Goal: Task Accomplishment & Management: Complete application form

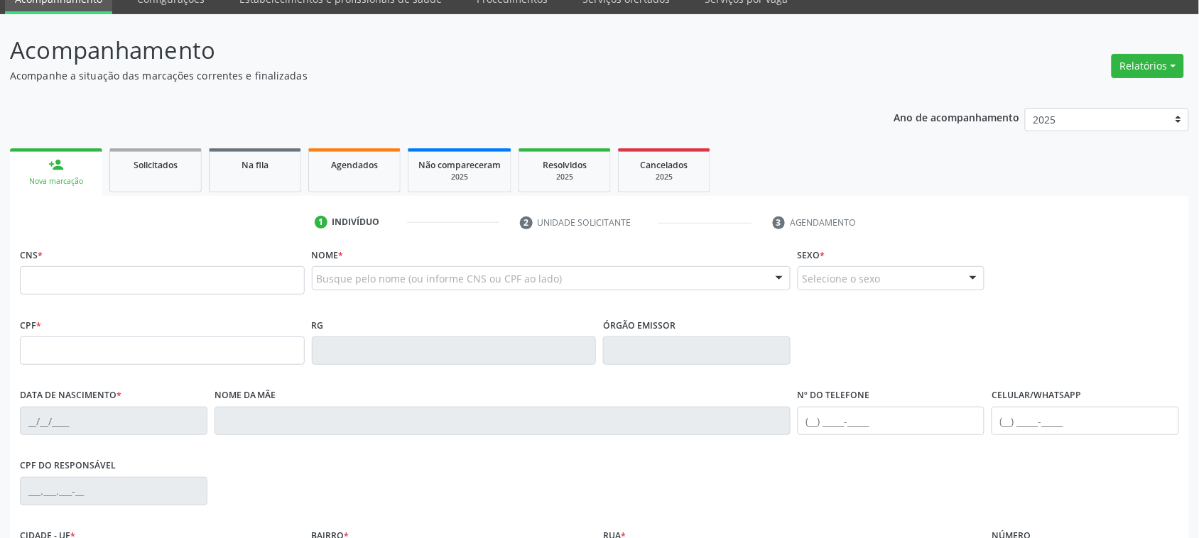
scroll to position [89, 0]
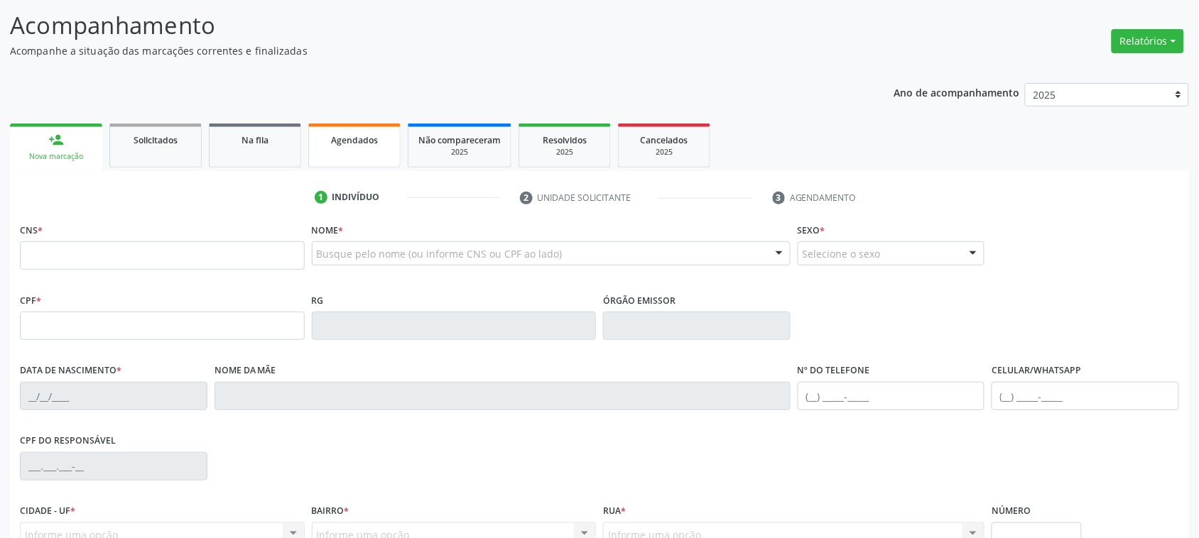
click at [369, 140] on span "Agendados" at bounding box center [354, 140] width 47 height 12
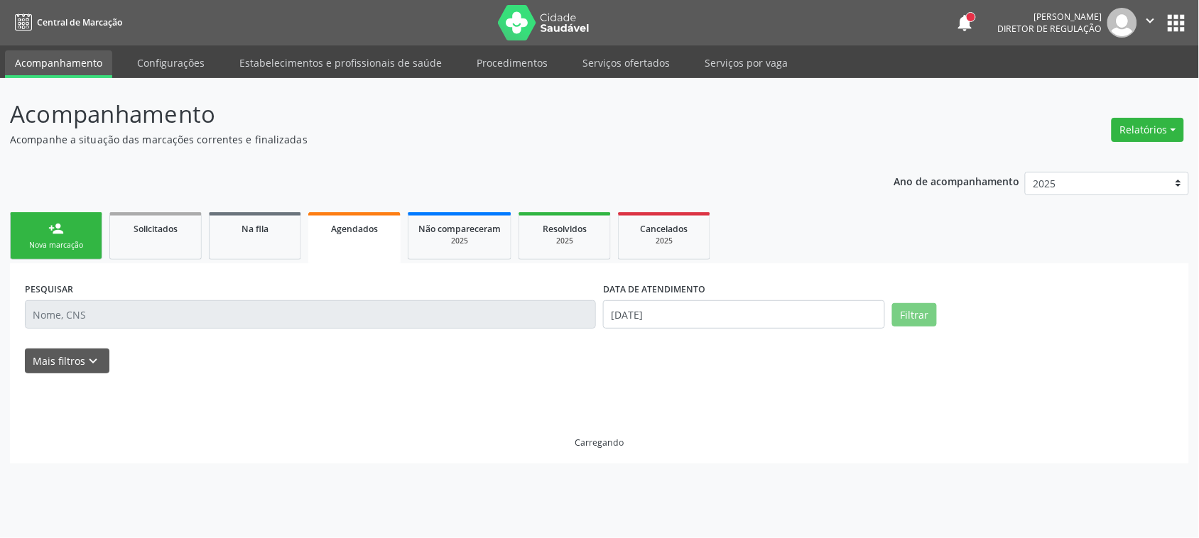
scroll to position [0, 0]
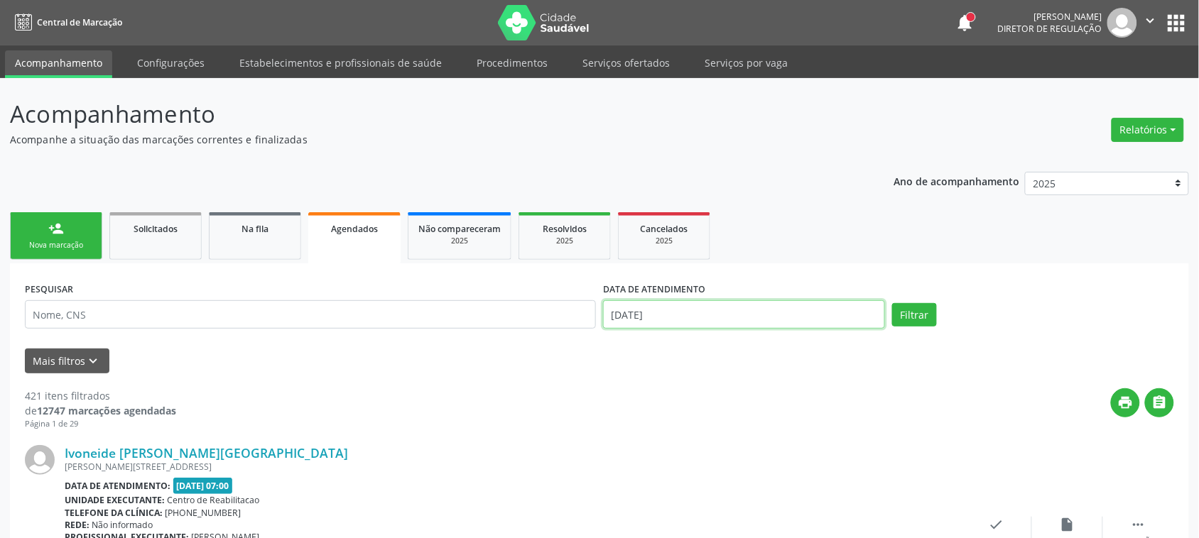
click at [651, 313] on input "[DATE]" at bounding box center [744, 315] width 282 height 28
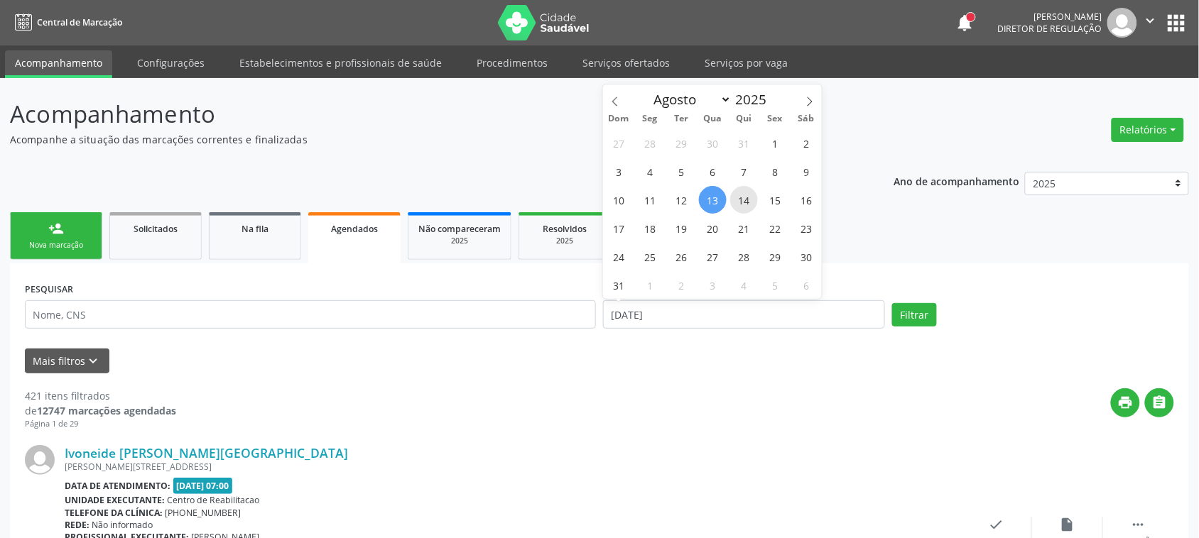
click at [749, 202] on span "14" at bounding box center [744, 200] width 28 height 28
type input "[DATE]"
click at [749, 202] on span "14" at bounding box center [744, 200] width 28 height 28
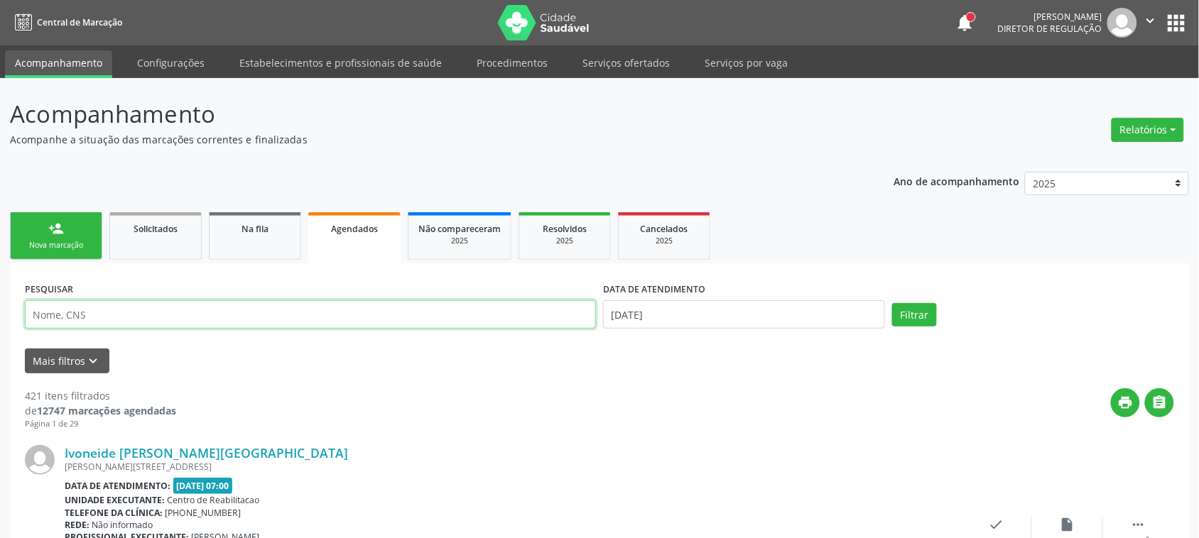
click at [200, 314] on input "text" at bounding box center [310, 315] width 571 height 28
type input "VIVIANE"
click at [921, 310] on button "Filtrar" at bounding box center [914, 315] width 45 height 24
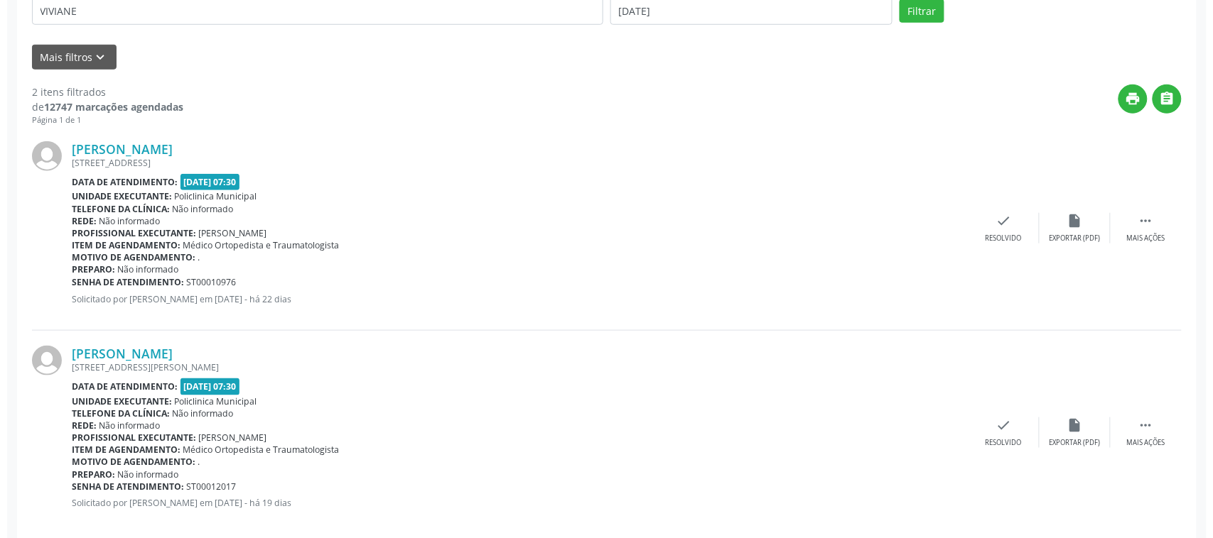
scroll to position [325, 0]
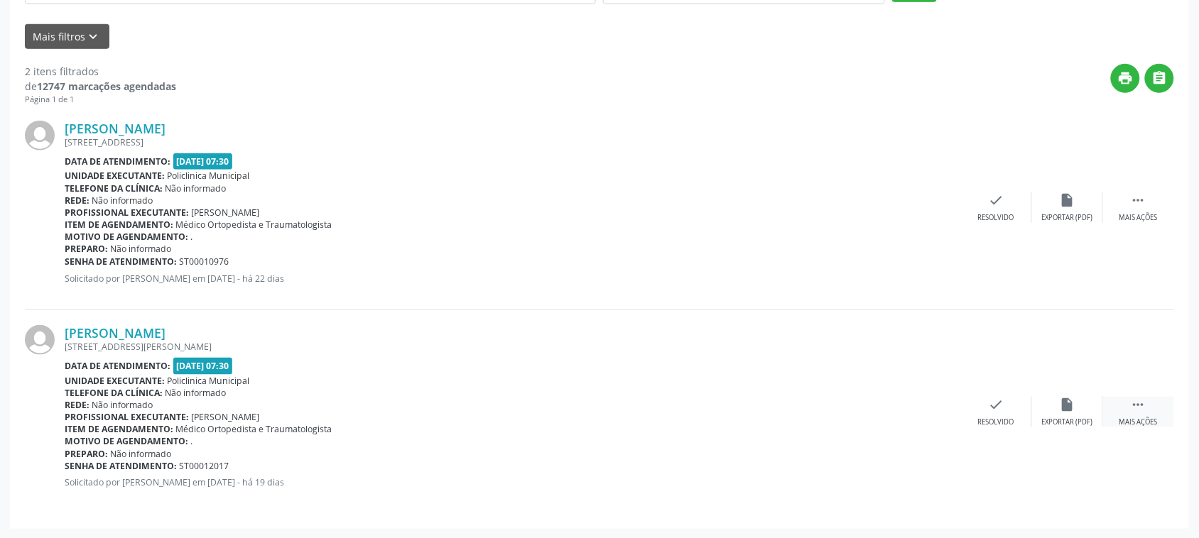
click at [1133, 406] on icon "" at bounding box center [1139, 405] width 16 height 16
click at [947, 406] on div "cancel Cancelar" at bounding box center [925, 412] width 71 height 31
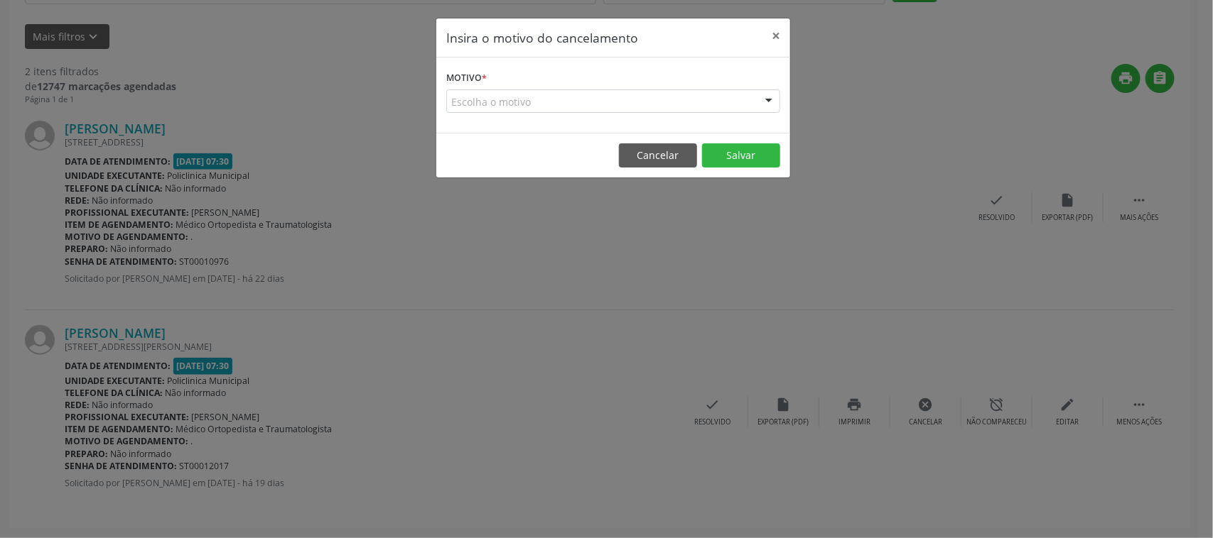
click at [510, 102] on div "Escolha o motivo" at bounding box center [613, 102] width 334 height 24
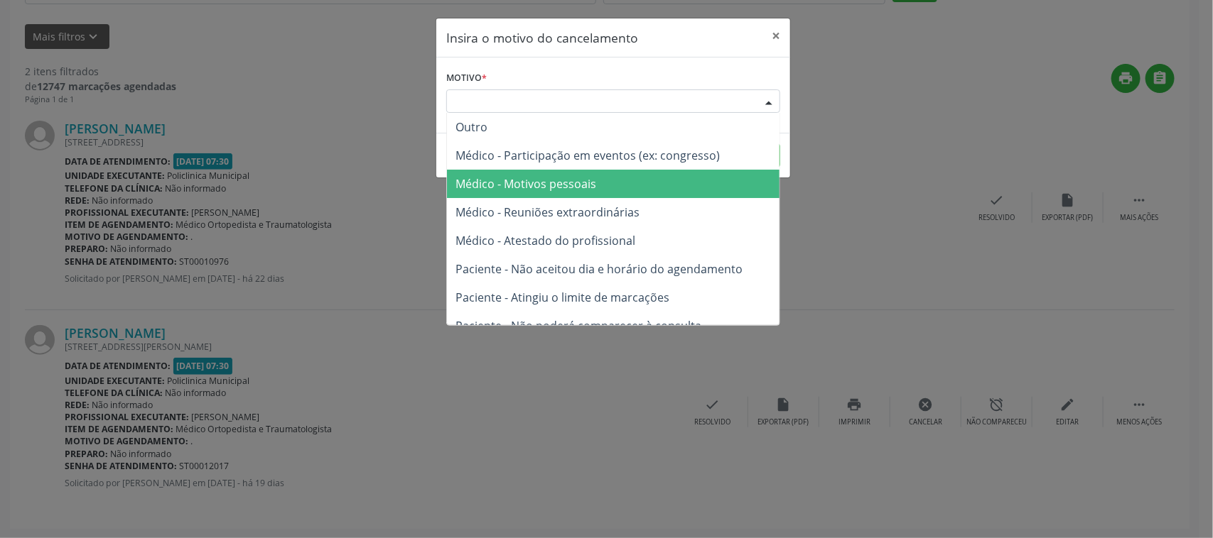
click at [527, 183] on span "Médico - Motivos pessoais" at bounding box center [525, 184] width 141 height 16
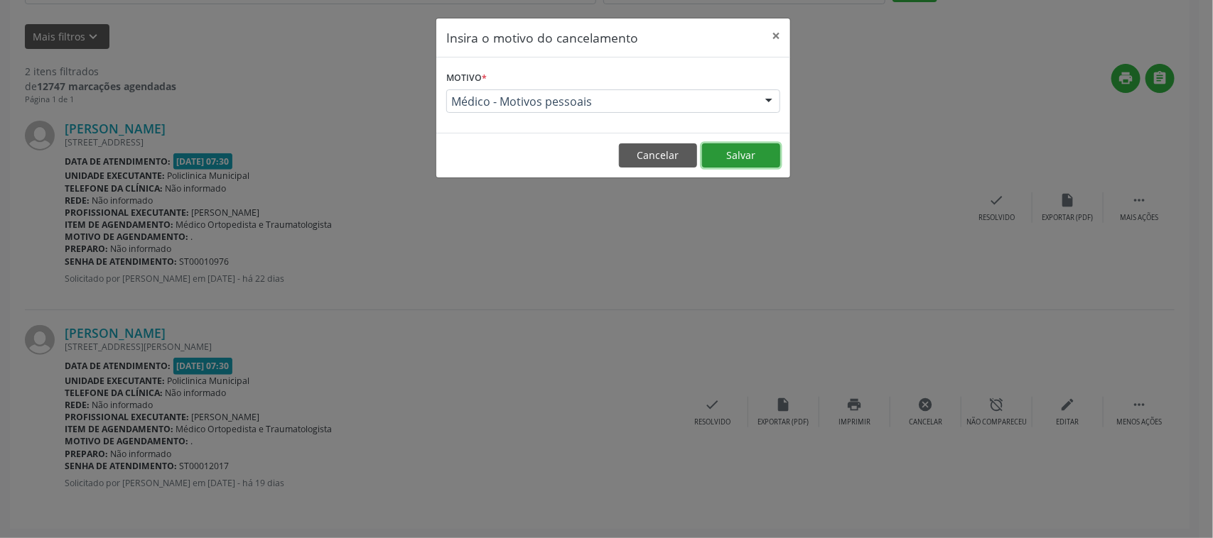
click at [723, 157] on button "Salvar" at bounding box center [741, 156] width 78 height 24
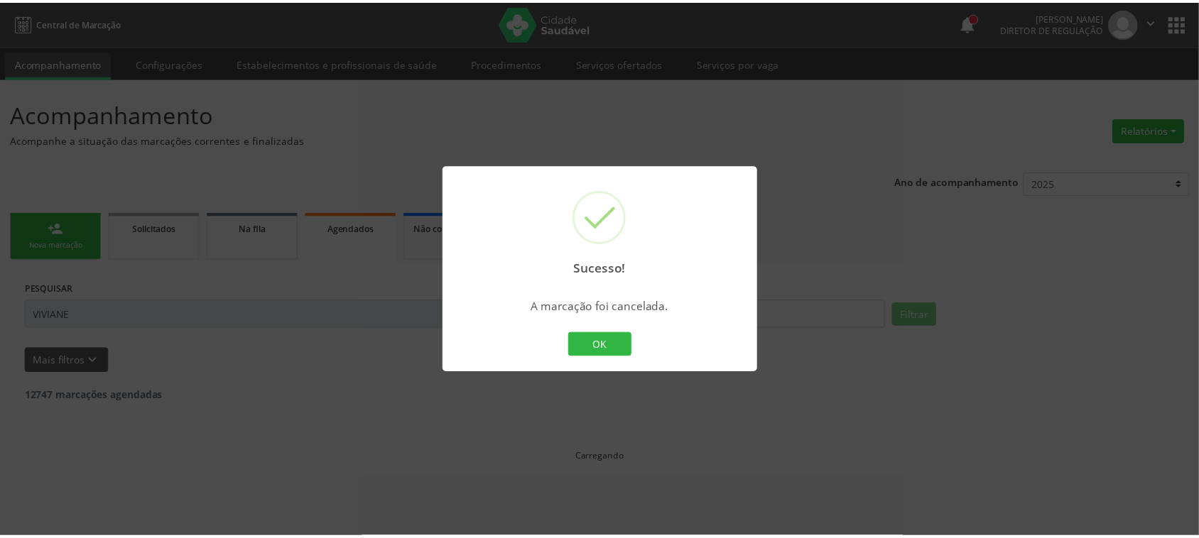
scroll to position [0, 0]
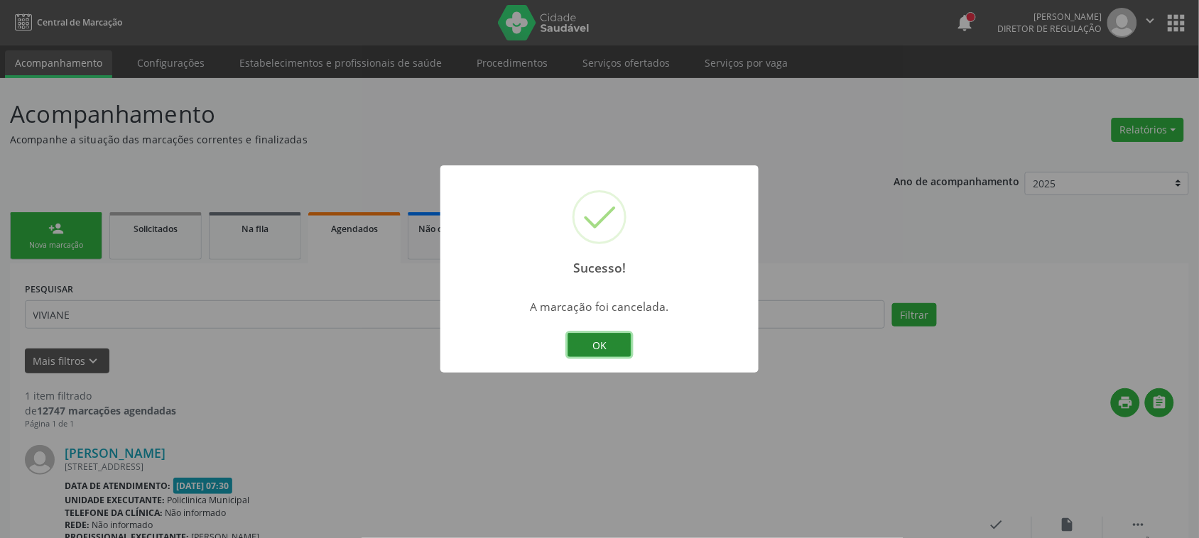
click at [587, 341] on button "OK" at bounding box center [600, 345] width 64 height 24
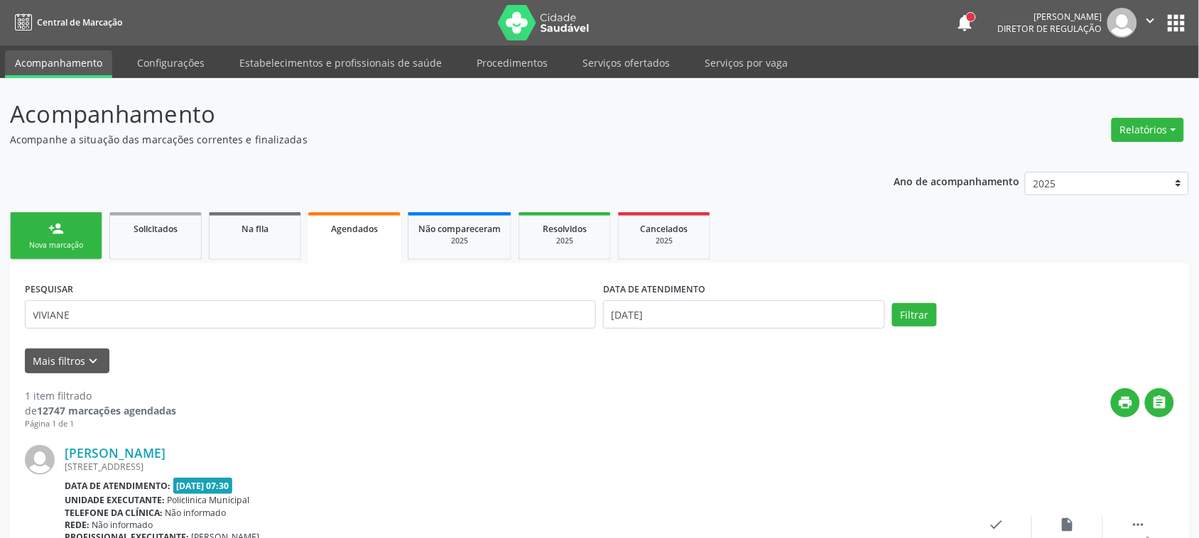
click at [90, 252] on link "person_add Nova marcação" at bounding box center [56, 236] width 92 height 48
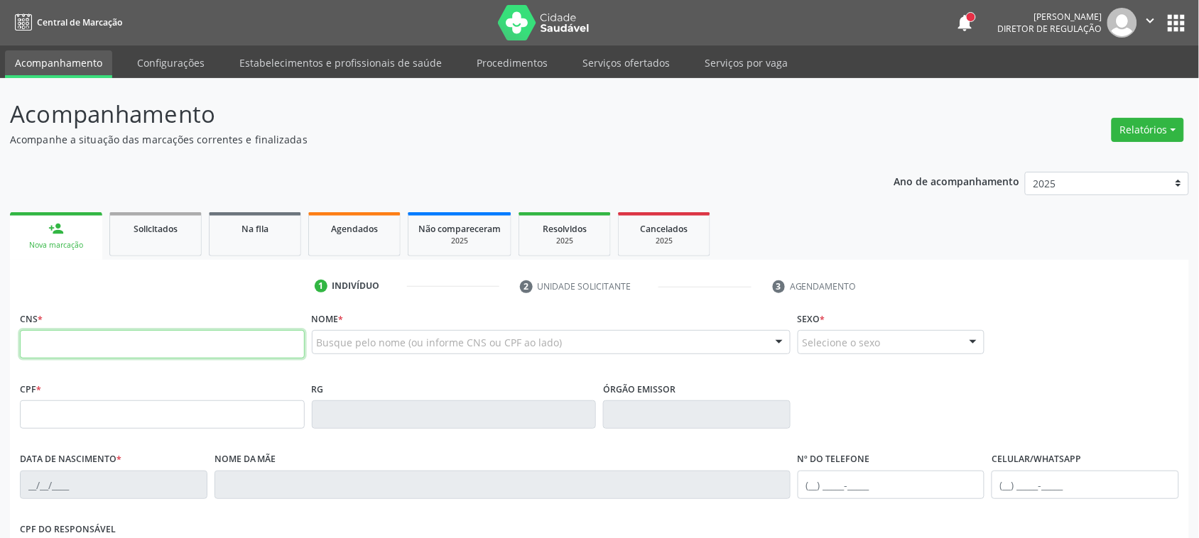
click at [123, 341] on input "text" at bounding box center [162, 344] width 285 height 28
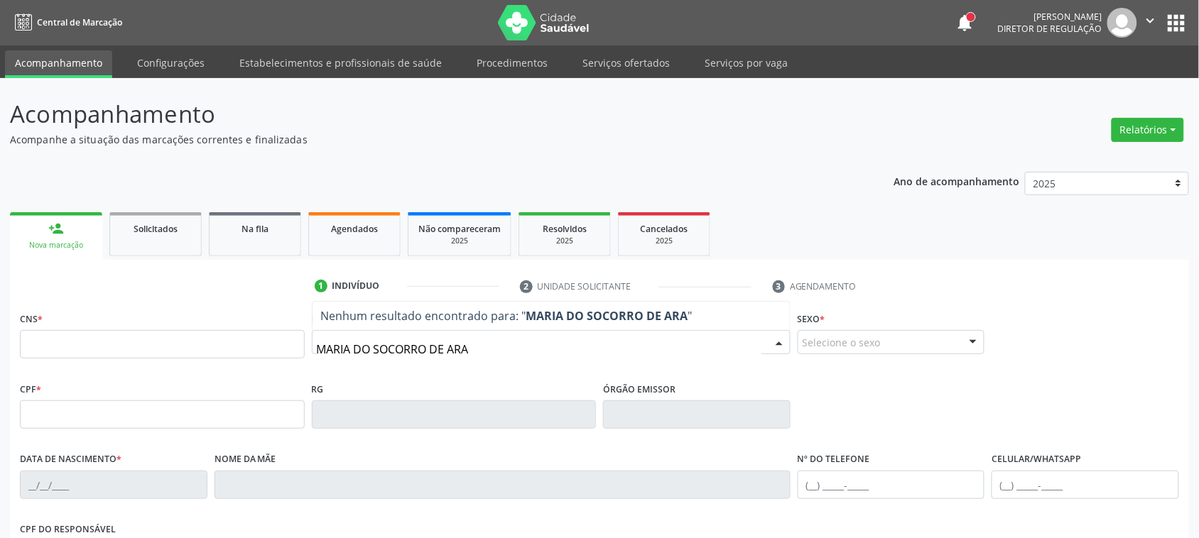
type input "MARIA DO SOCORRO DE ARAU"
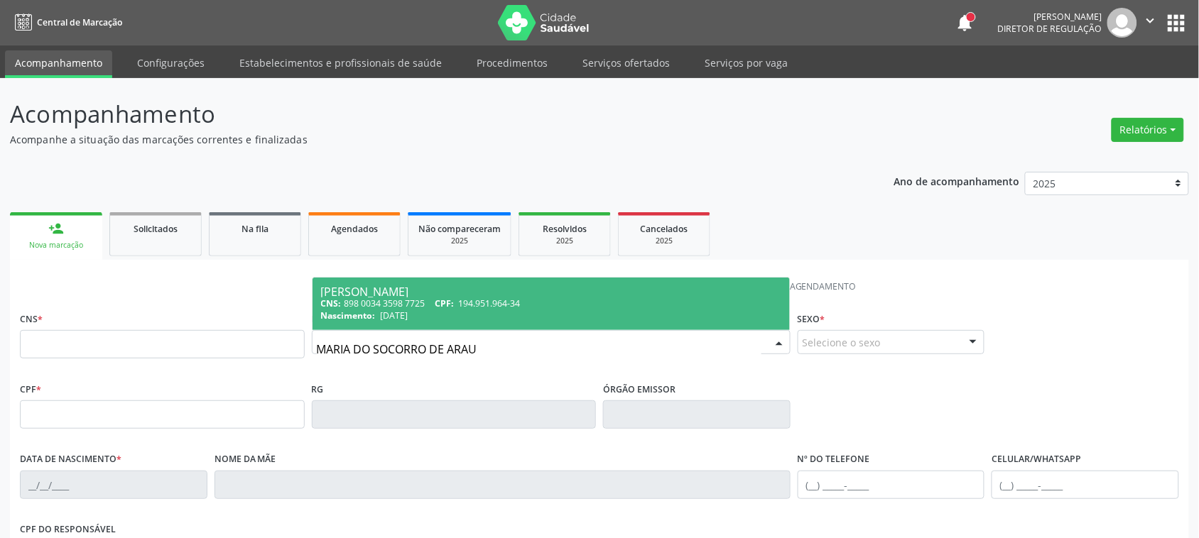
click at [558, 307] on div "CNS: 898 0034 3598 7725 CPF: 194.951.964-34" at bounding box center [551, 304] width 460 height 12
type input "898 0034 3598 7725"
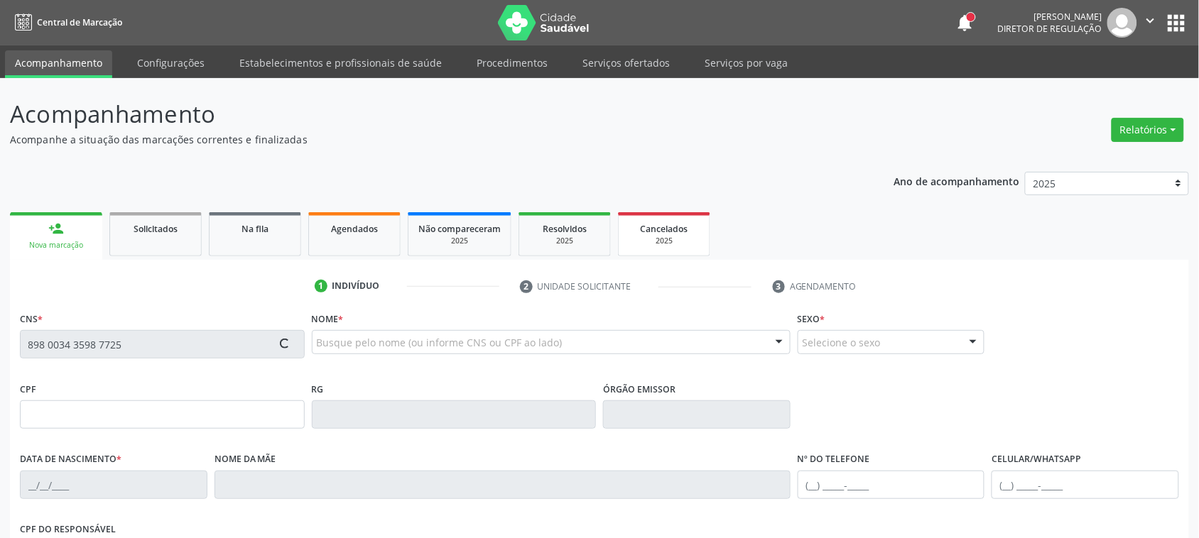
type input "194.951.964-34"
type input "[DATE]"
type input "[PERSON_NAME]"
type input "[PHONE_NUMBER]"
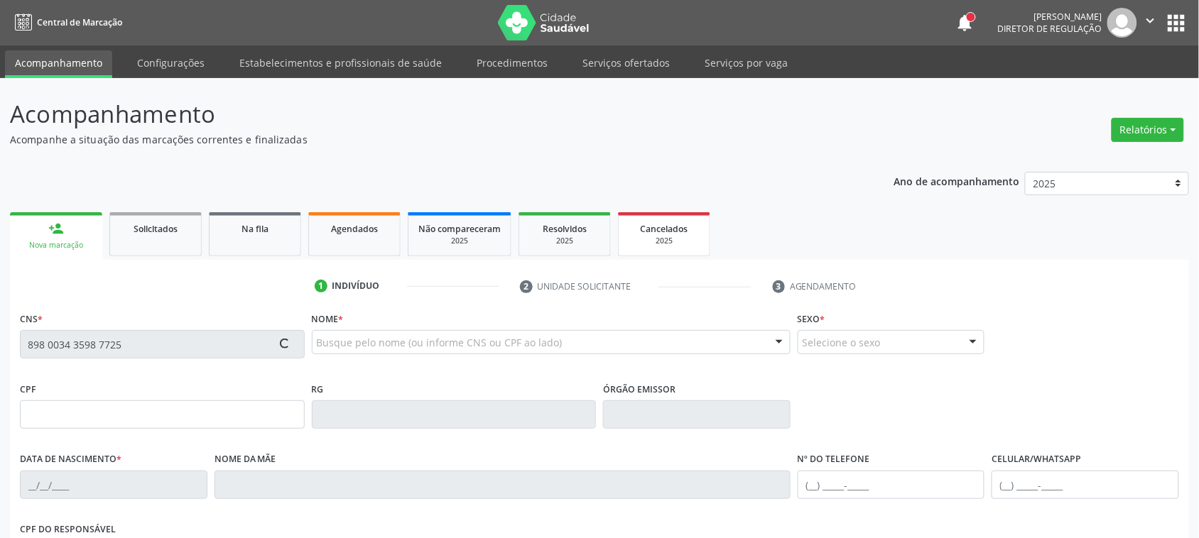
type input "1203"
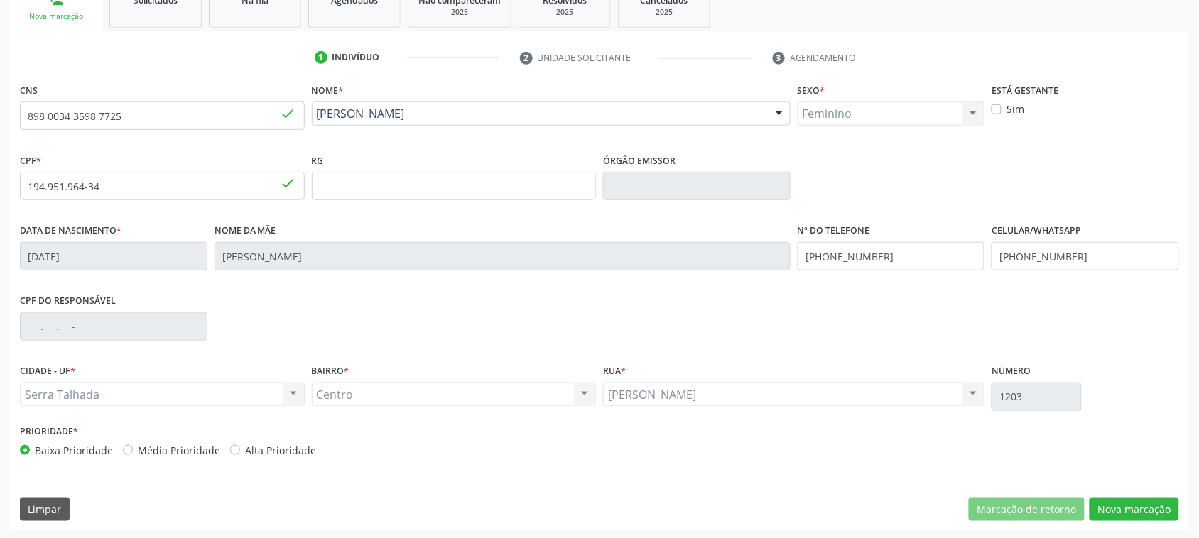
scroll to position [232, 0]
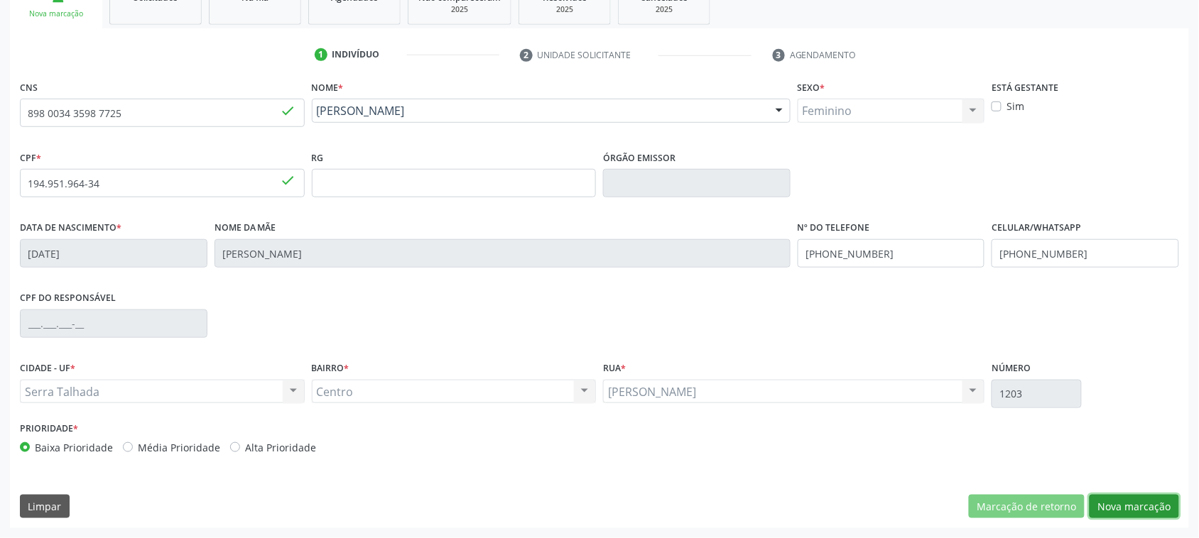
click at [1106, 501] on button "Nova marcação" at bounding box center [1135, 507] width 90 height 24
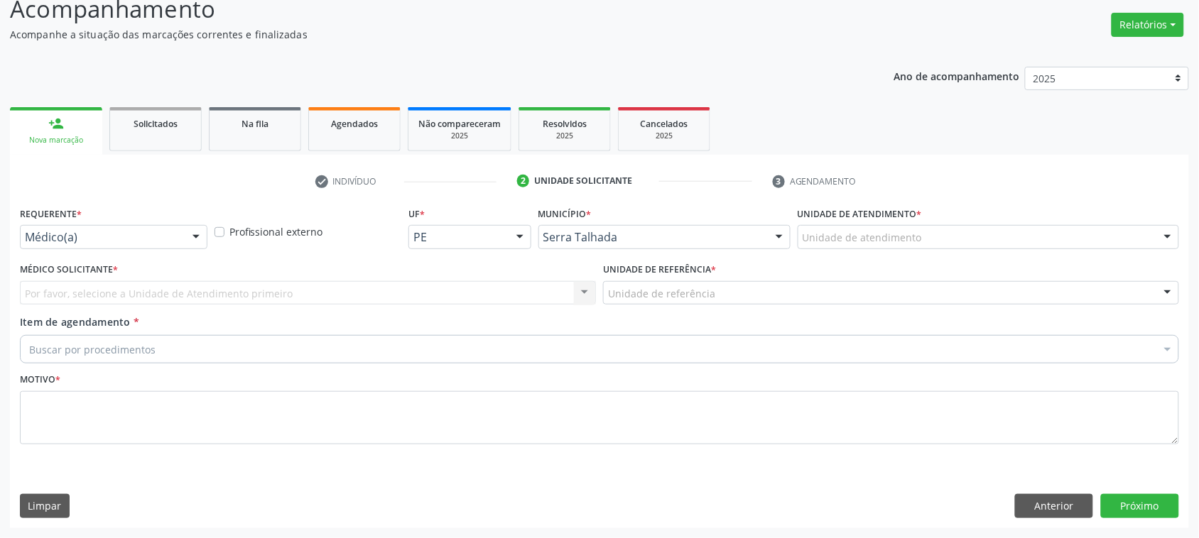
scroll to position [104, 0]
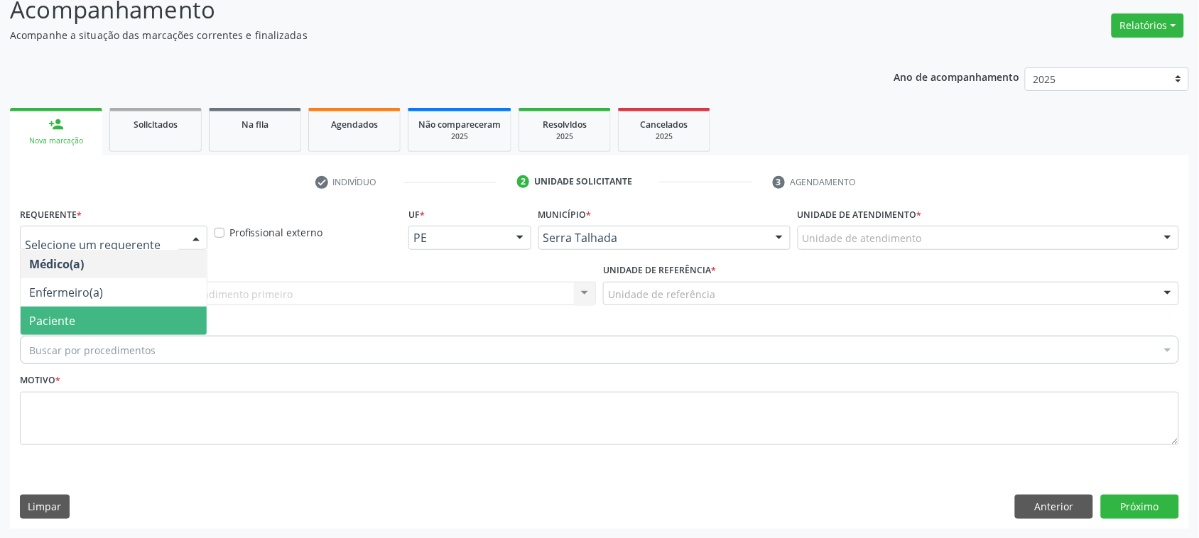
click at [68, 322] on span "Paciente" at bounding box center [52, 321] width 46 height 16
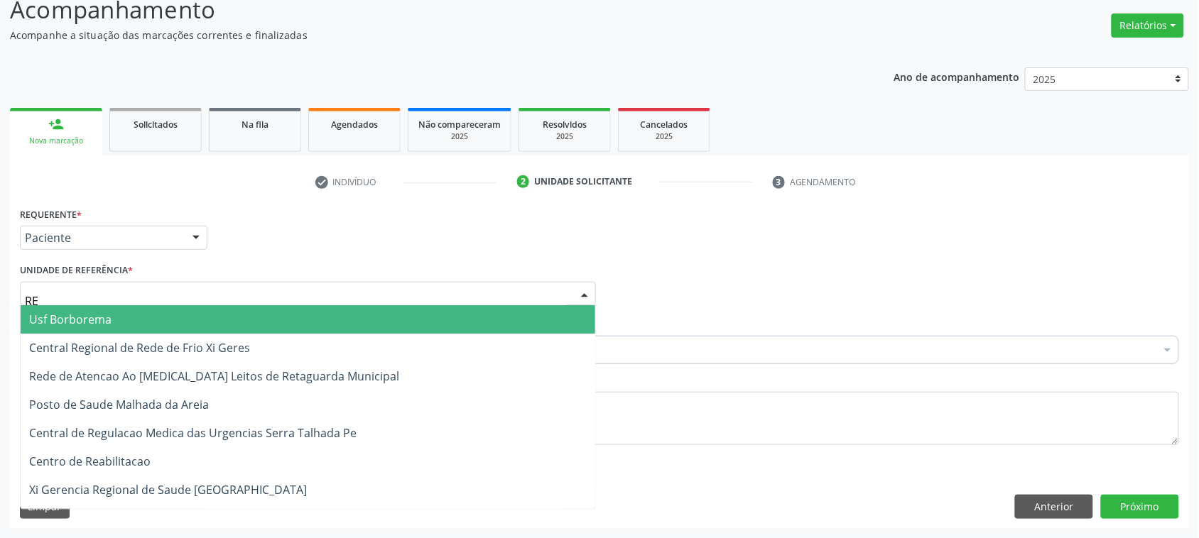
type input "REA"
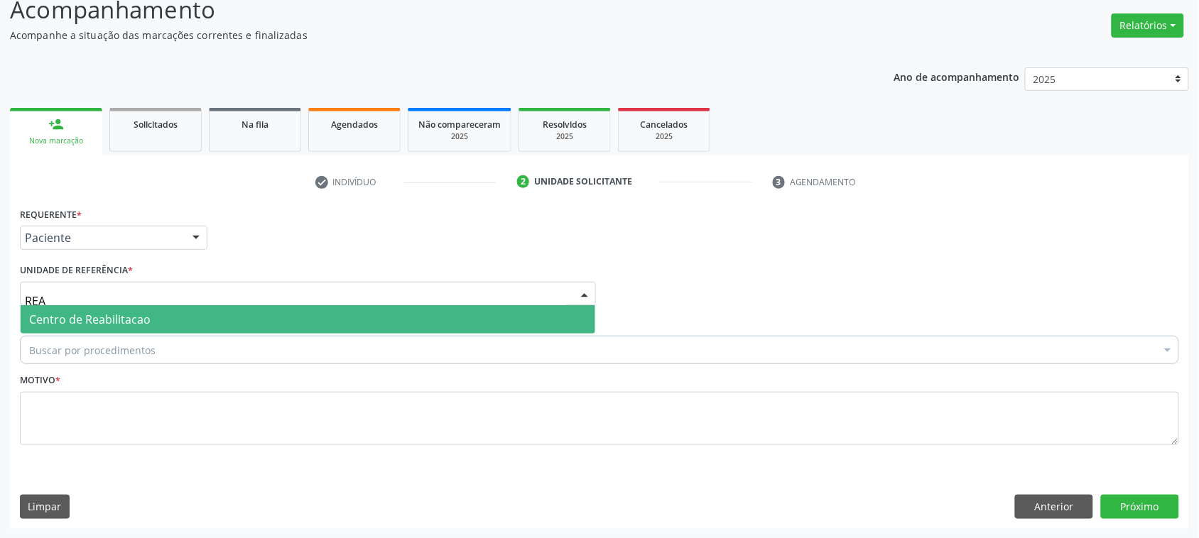
click at [91, 318] on span "Centro de Reabilitacao" at bounding box center [89, 320] width 121 height 16
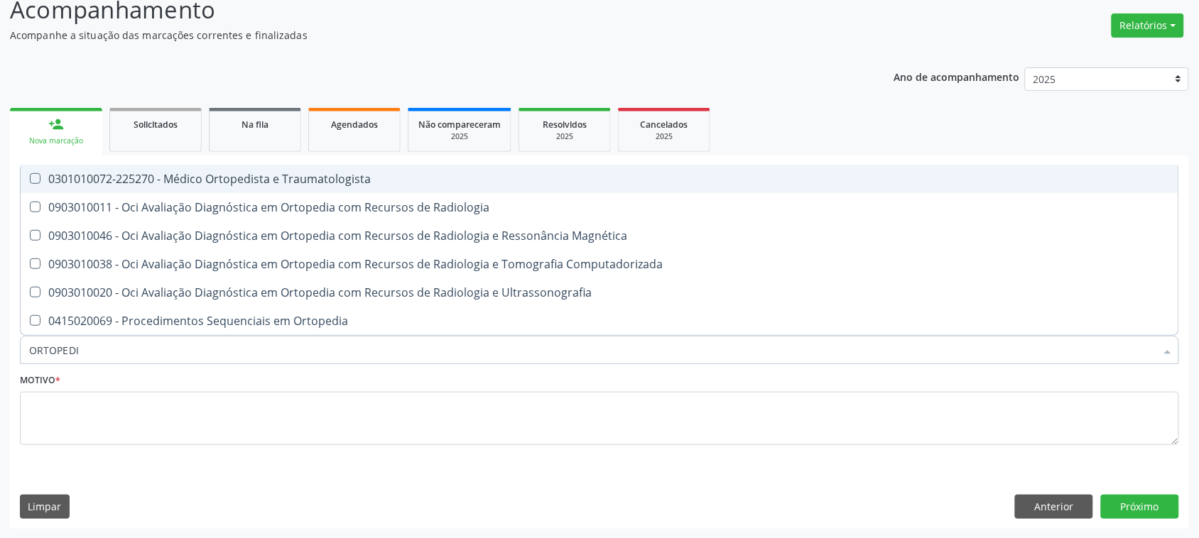
type input "ORTOPEDIS"
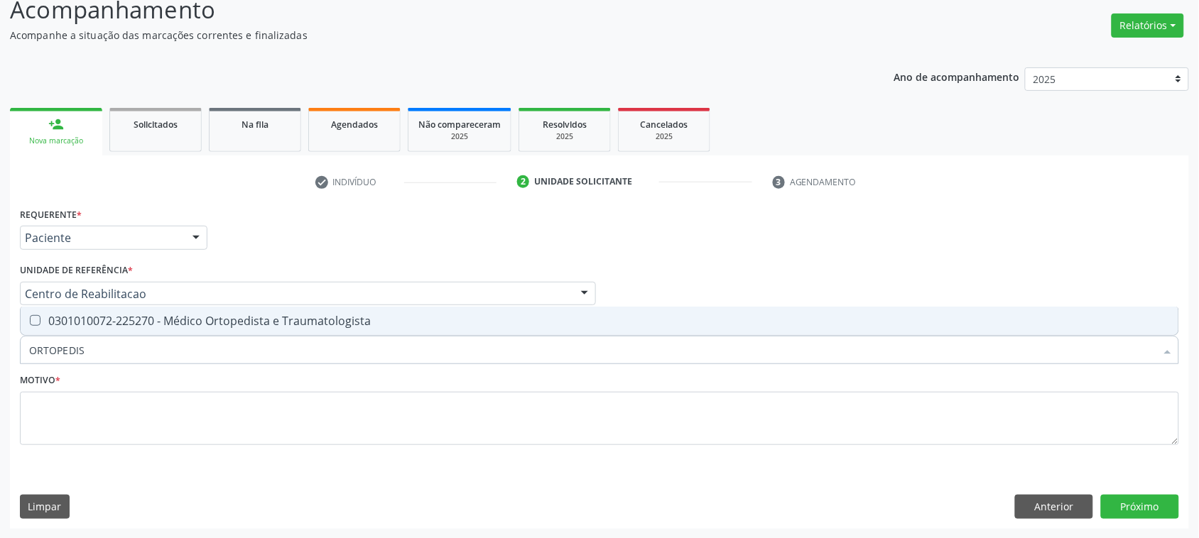
click at [90, 328] on span "0301010072-225270 - Médico Ortopedista e Traumatologista" at bounding box center [600, 321] width 1158 height 28
checkbox Traumatologista "true"
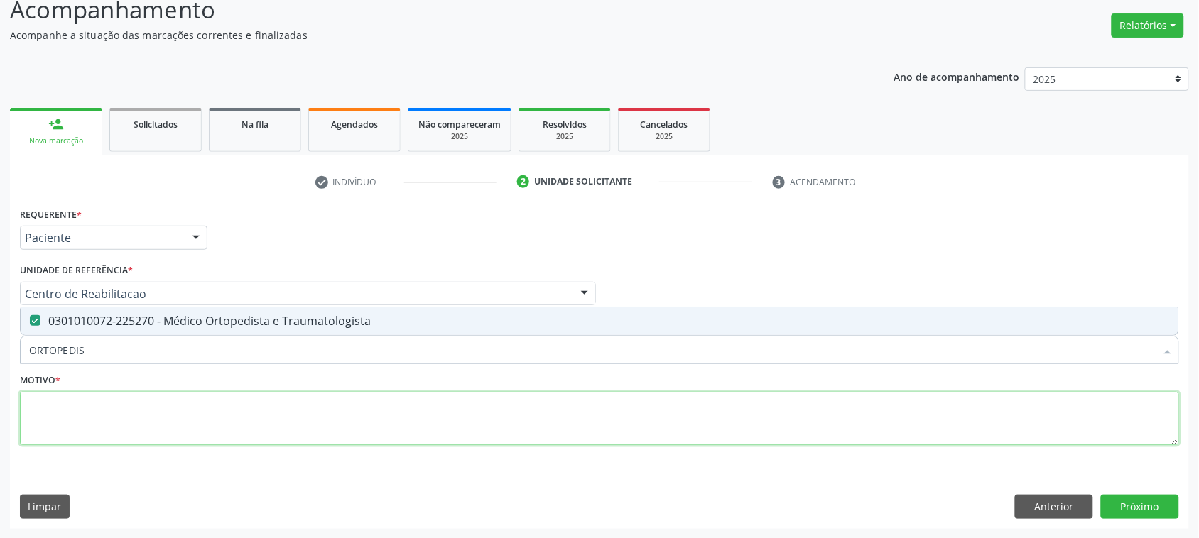
click at [101, 424] on textarea at bounding box center [599, 419] width 1159 height 54
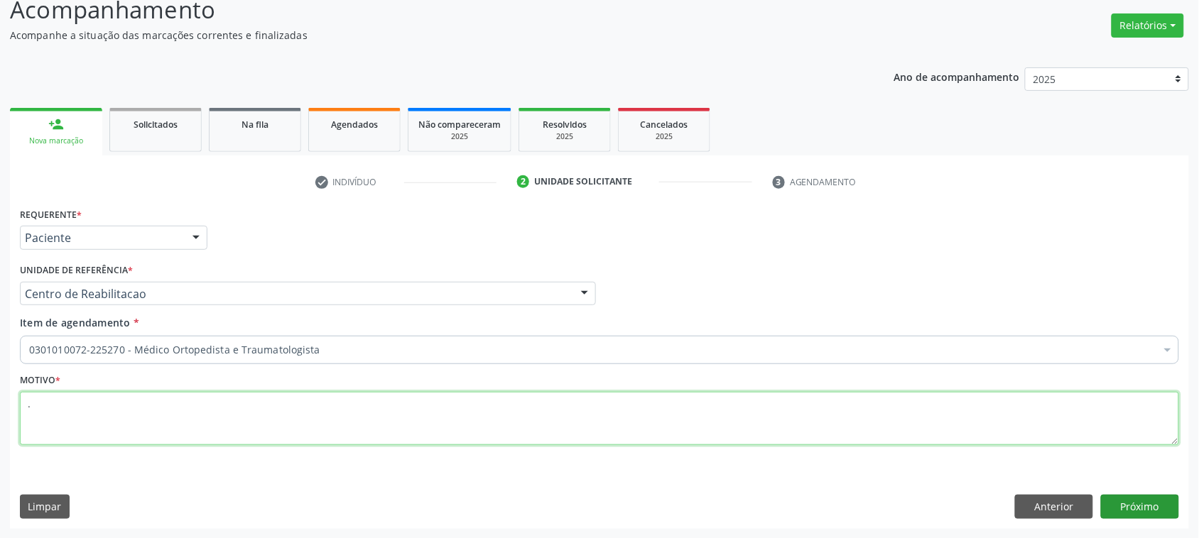
type textarea "."
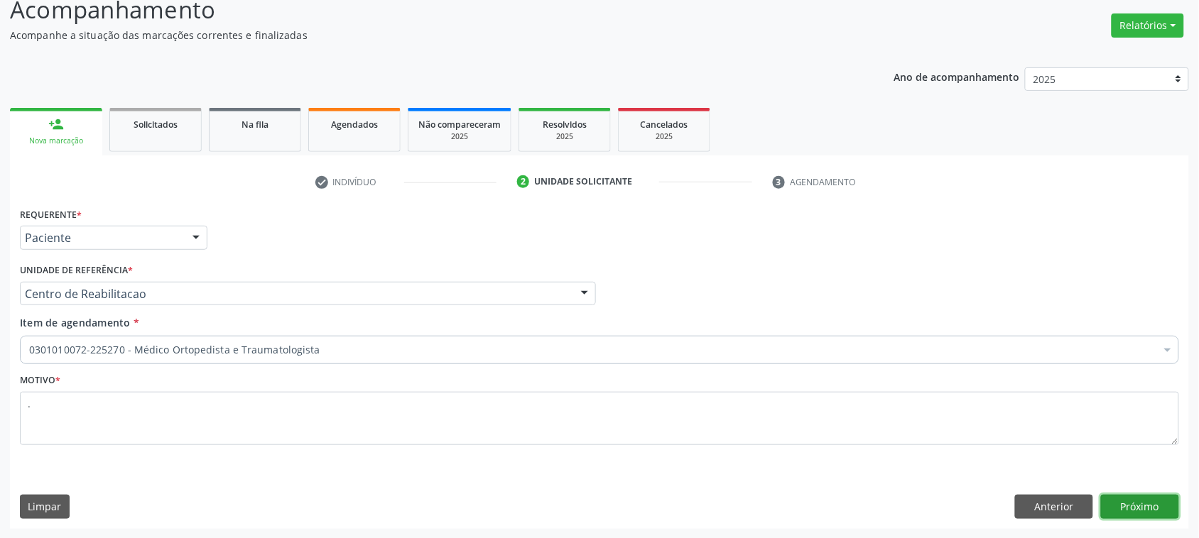
click at [1152, 505] on button "Próximo" at bounding box center [1140, 507] width 78 height 24
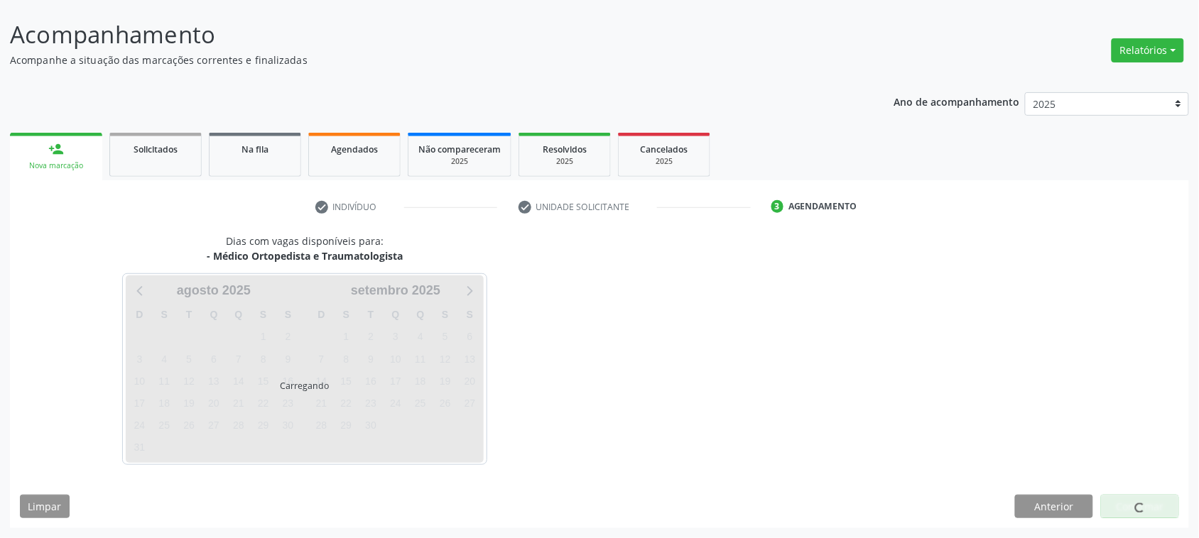
scroll to position [80, 0]
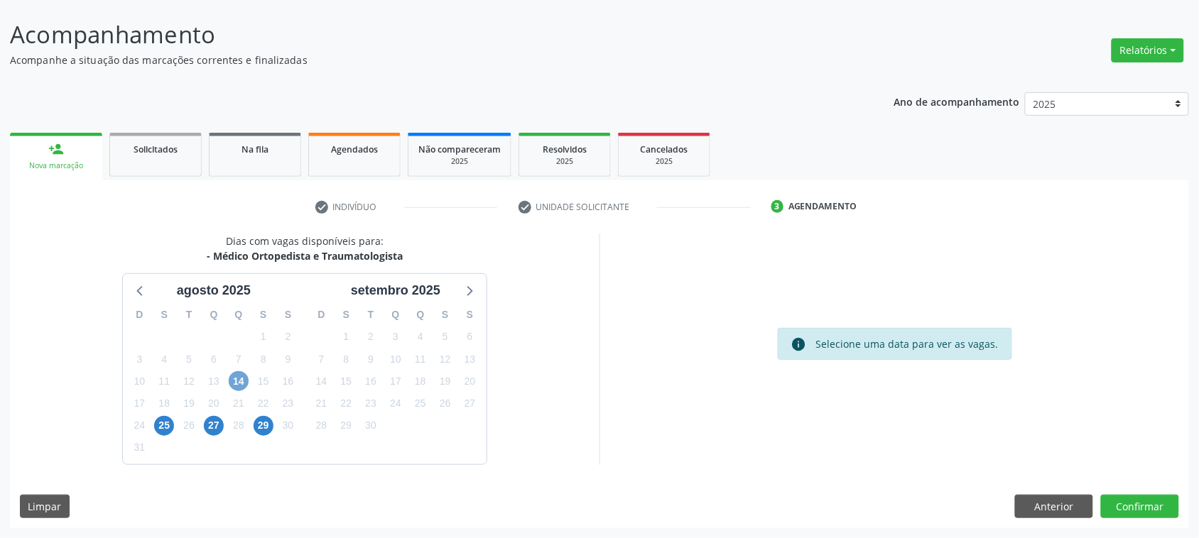
click at [232, 373] on span "14" at bounding box center [239, 382] width 20 height 20
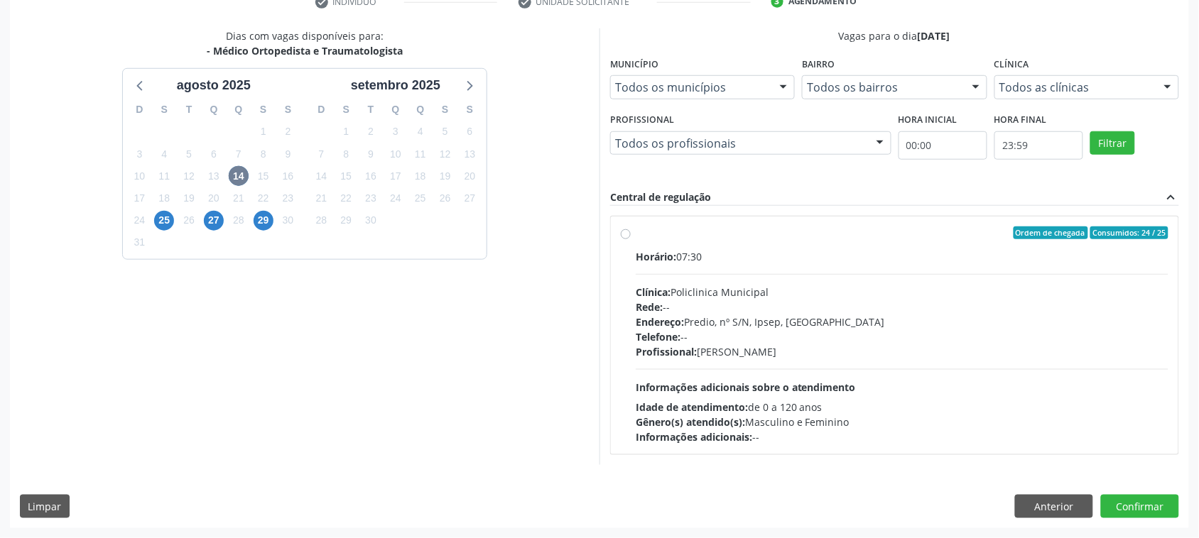
click at [855, 332] on div "Telefone: --" at bounding box center [902, 337] width 533 height 15
click at [631, 239] on input "Ordem de chegada Consumidos: 24 / 25 Horário: 07:30 Clínica: Policlinica Munici…" at bounding box center [626, 233] width 10 height 13
radio input "true"
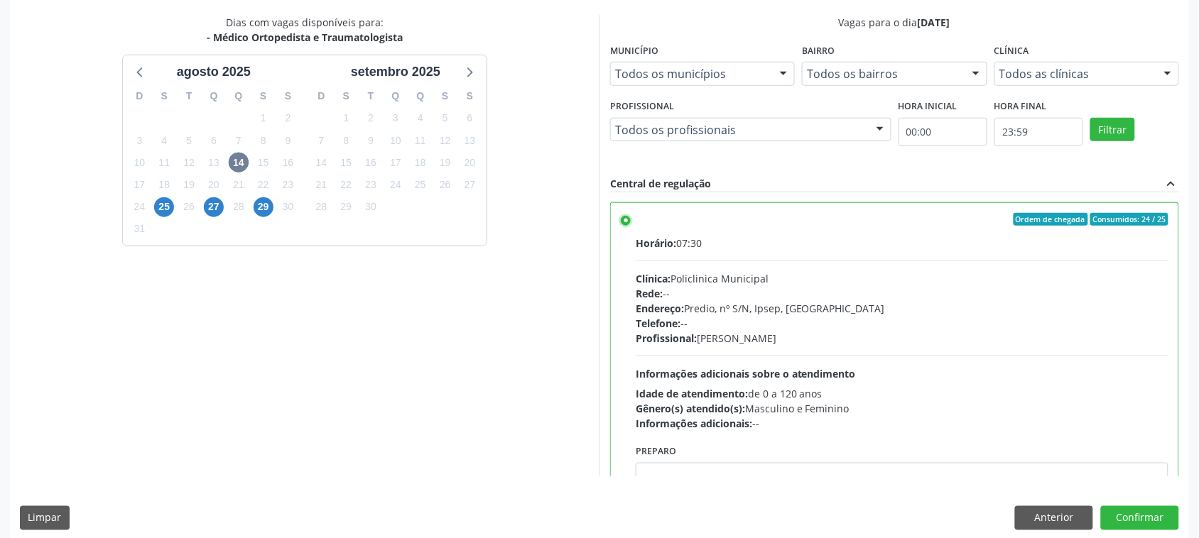
scroll to position [310, 0]
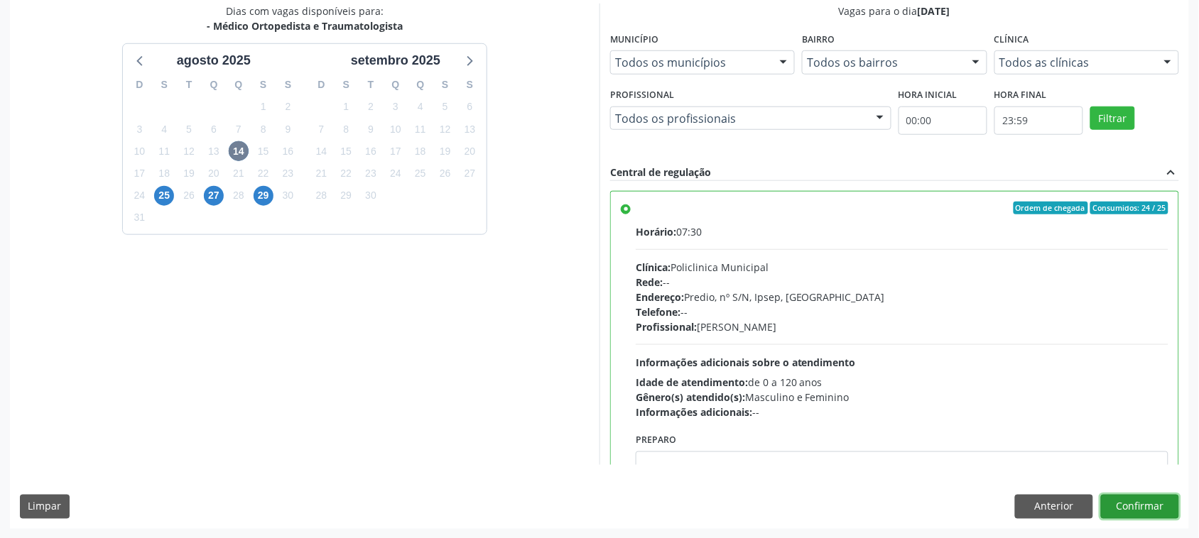
click at [1152, 515] on button "Confirmar" at bounding box center [1140, 507] width 78 height 24
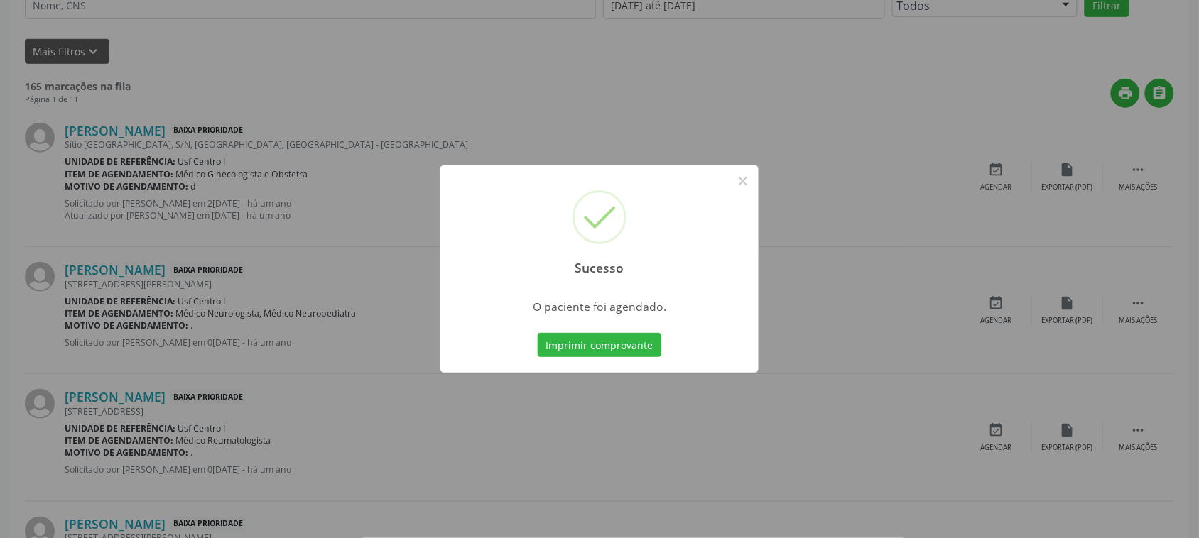
scroll to position [0, 0]
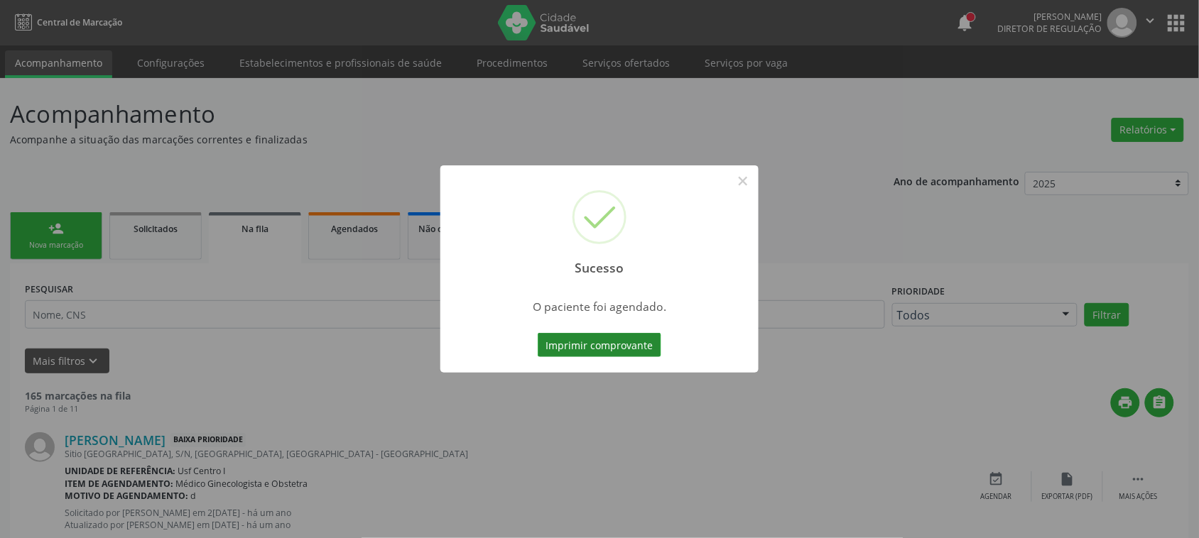
click at [627, 347] on button "Imprimir comprovante" at bounding box center [600, 345] width 124 height 24
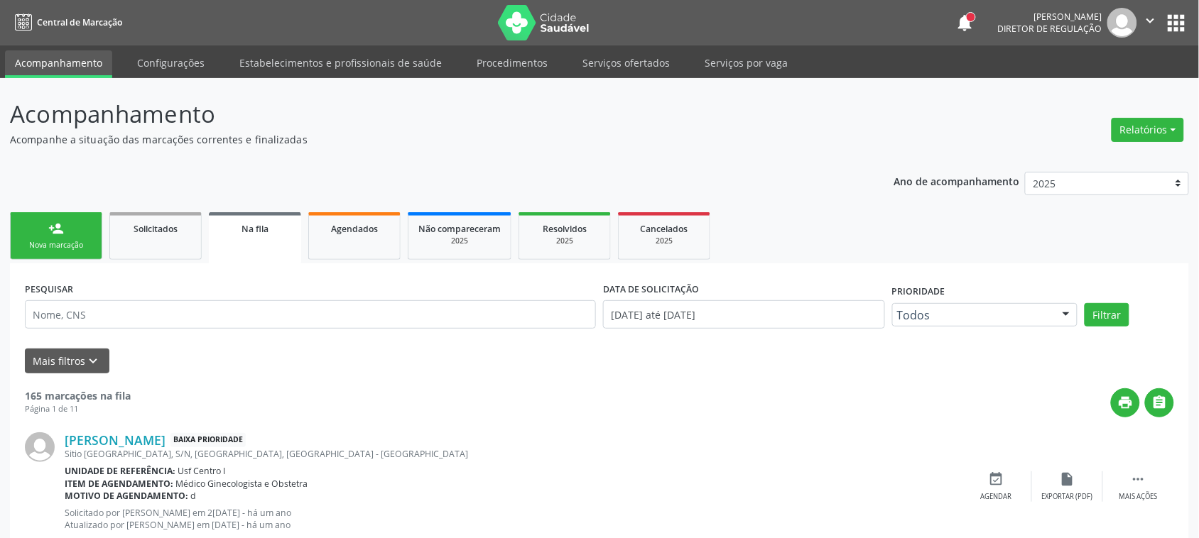
click at [90, 247] on div "Nova marcação" at bounding box center [56, 245] width 71 height 11
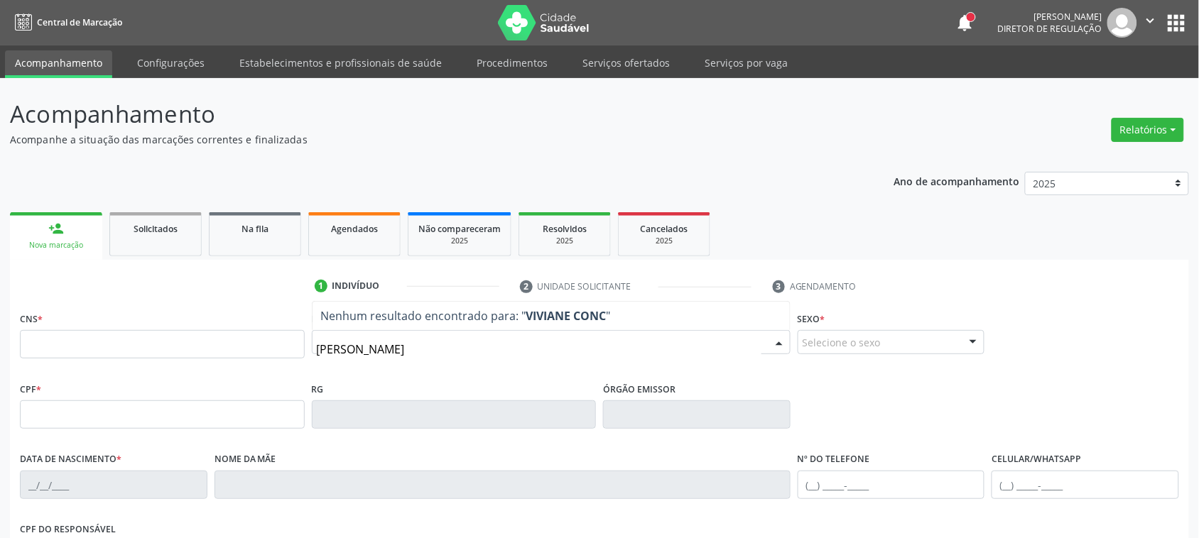
type input "[PERSON_NAME]"
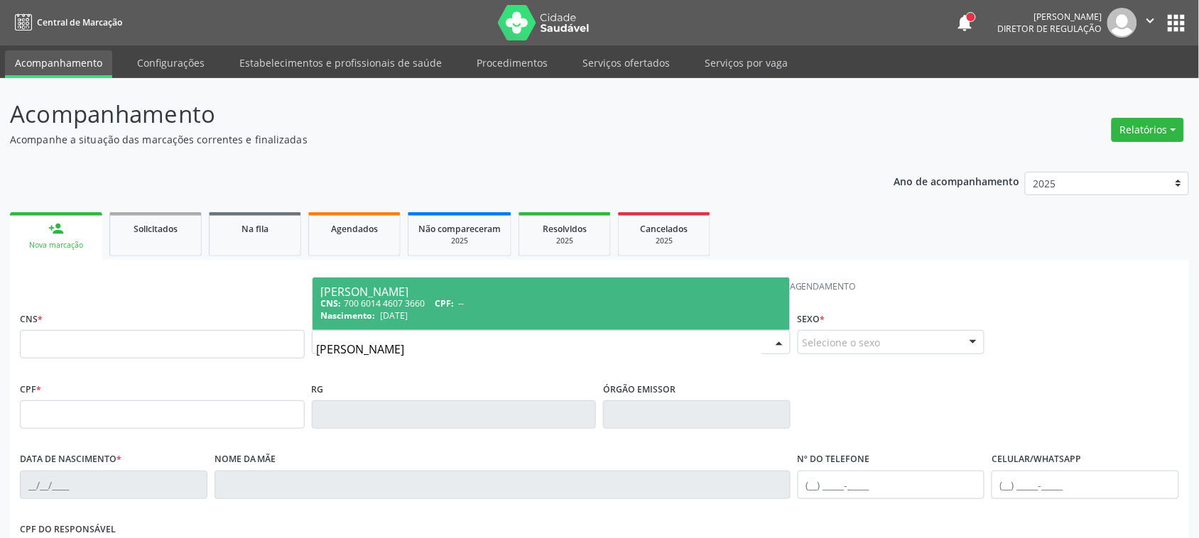
click at [555, 293] on div "[PERSON_NAME]" at bounding box center [551, 291] width 460 height 11
type input "700 6014 4607 3660"
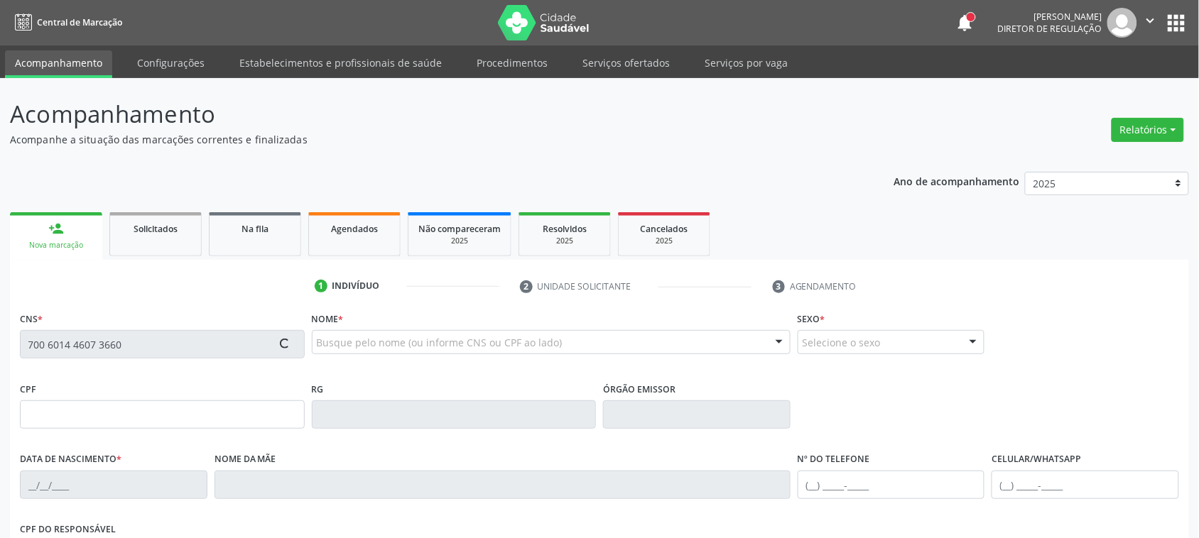
type input "[DATE]"
type input "[PERSON_NAME]"
type input "[PHONE_NUMBER]"
type input "3"
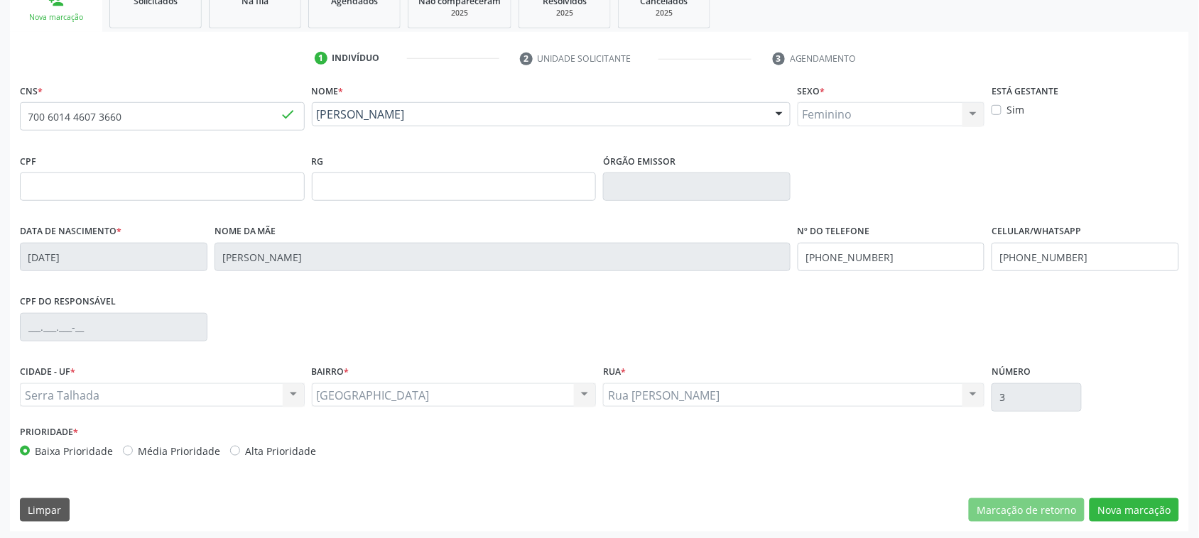
scroll to position [232, 0]
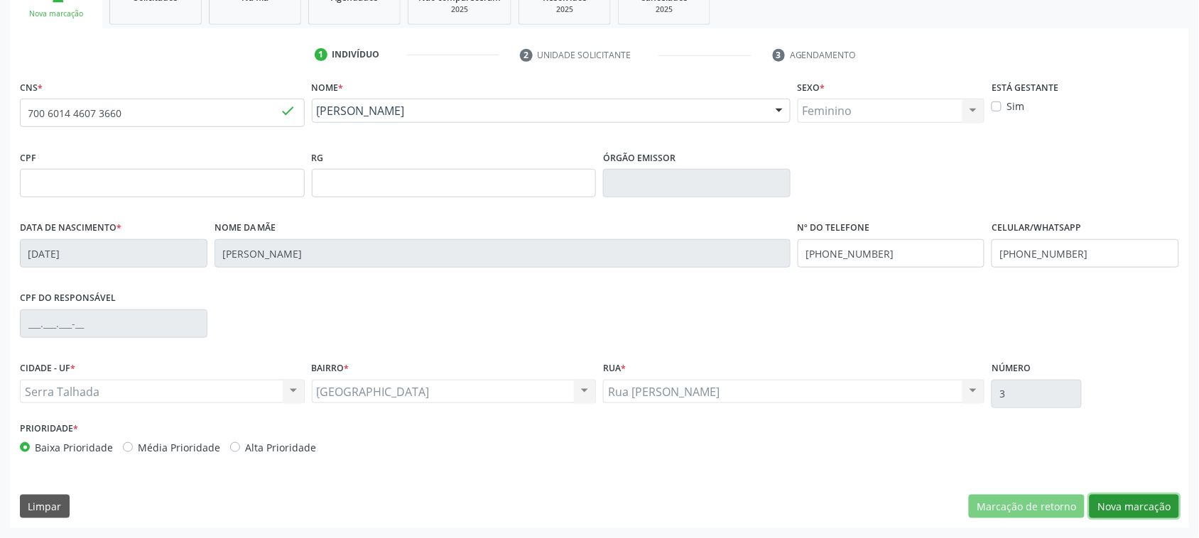
click at [1137, 514] on button "Nova marcação" at bounding box center [1135, 507] width 90 height 24
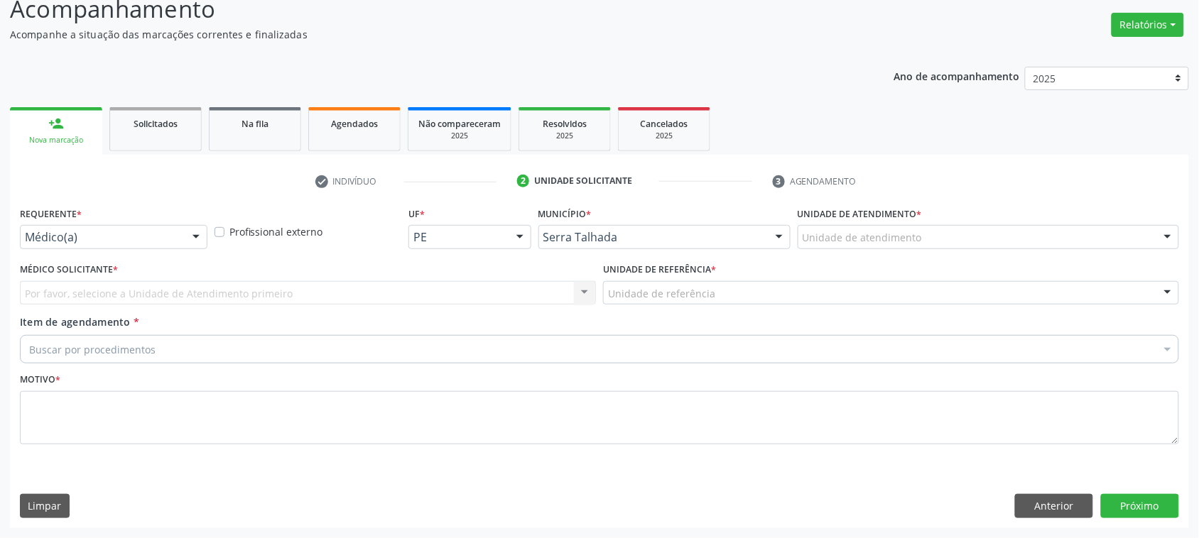
scroll to position [104, 0]
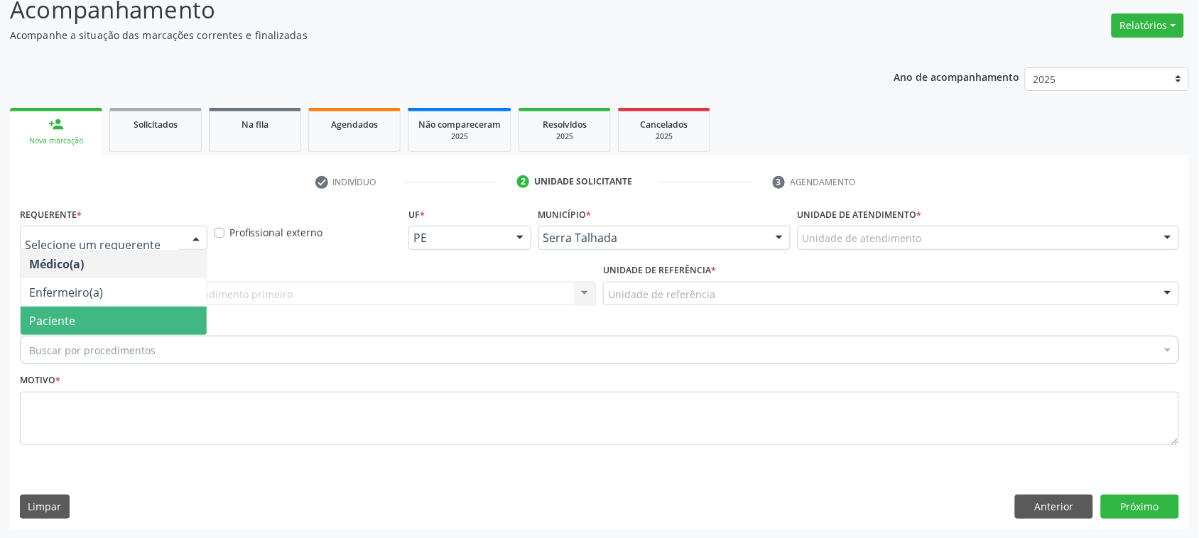
click at [93, 318] on span "Paciente" at bounding box center [114, 321] width 186 height 28
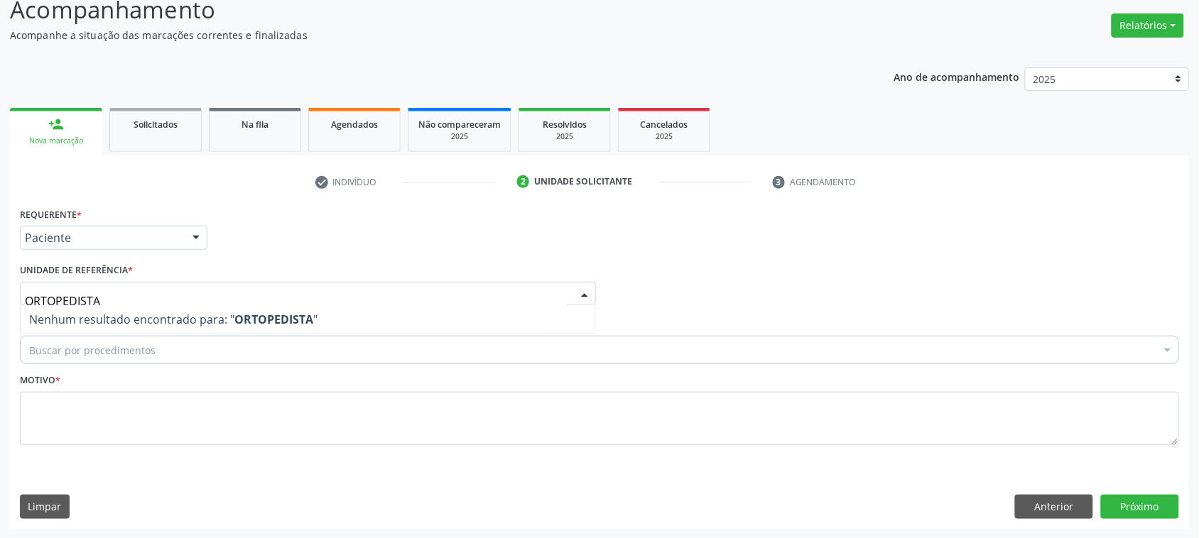
click at [82, 303] on input "ORTOPEDISTA" at bounding box center [296, 301] width 542 height 28
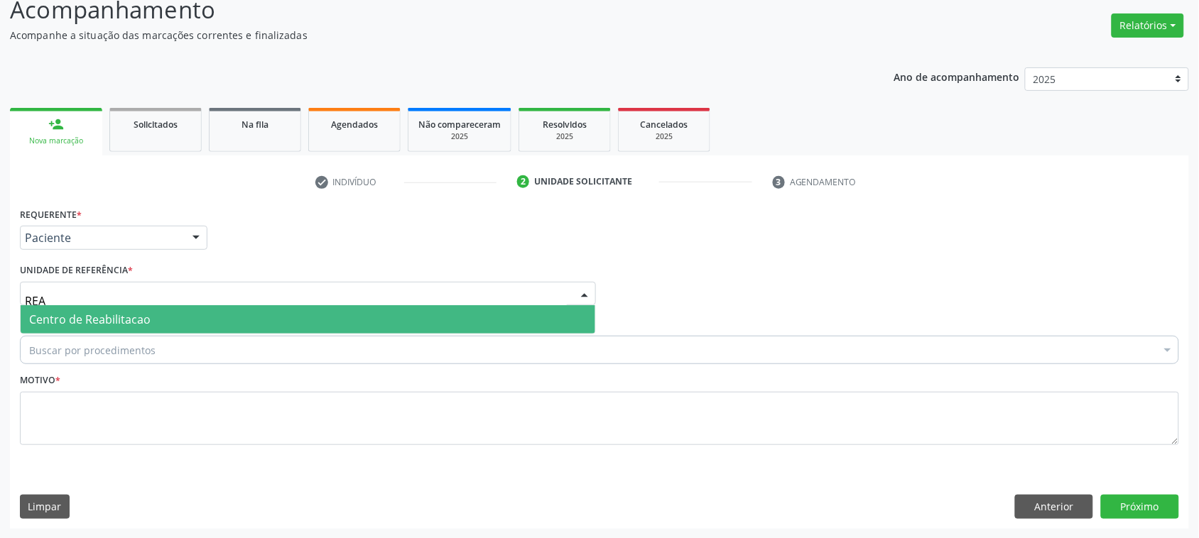
type input "REAB"
click at [91, 308] on span "Centro de Reabilitacao" at bounding box center [308, 319] width 575 height 28
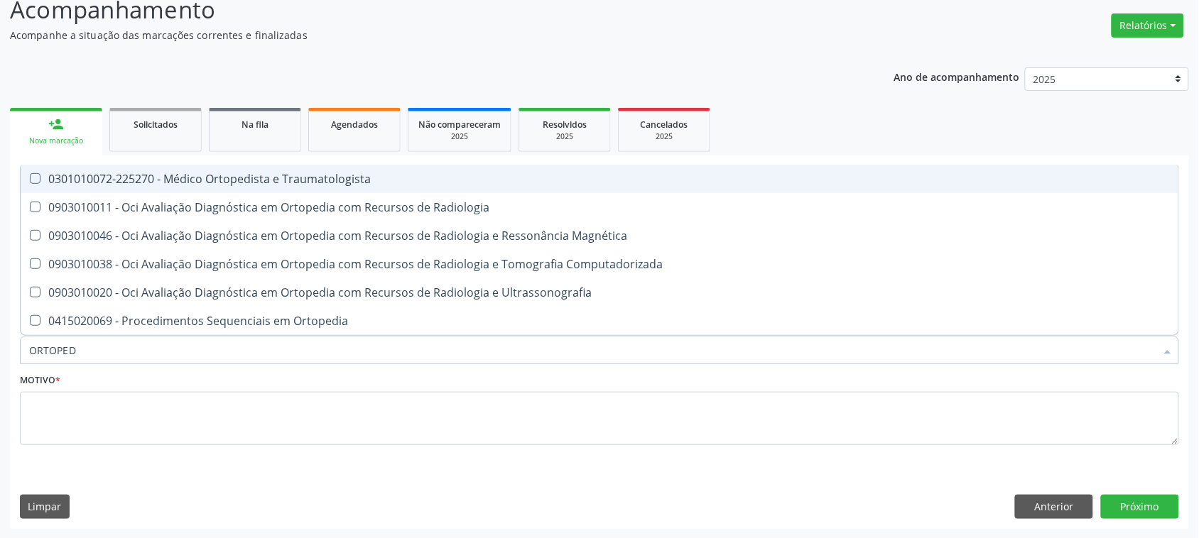
type input "ORTOPEDI"
click at [220, 185] on div "0301010072-225270 - Médico Ortopedista e Traumatologista" at bounding box center [599, 178] width 1141 height 11
checkbox Traumatologista "true"
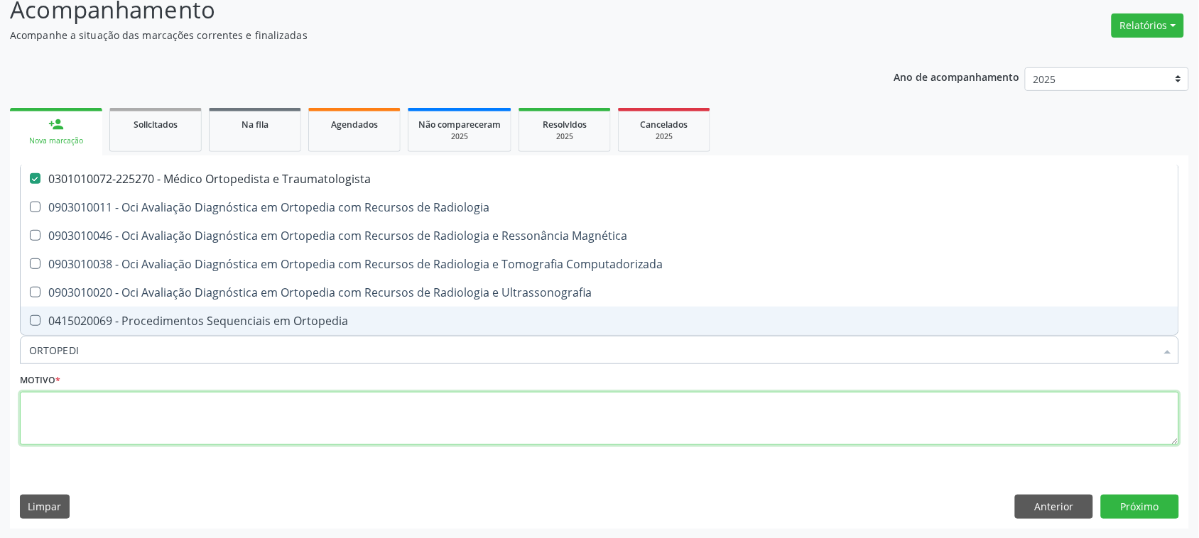
click at [121, 420] on textarea at bounding box center [599, 419] width 1159 height 54
checkbox Radiologia "true"
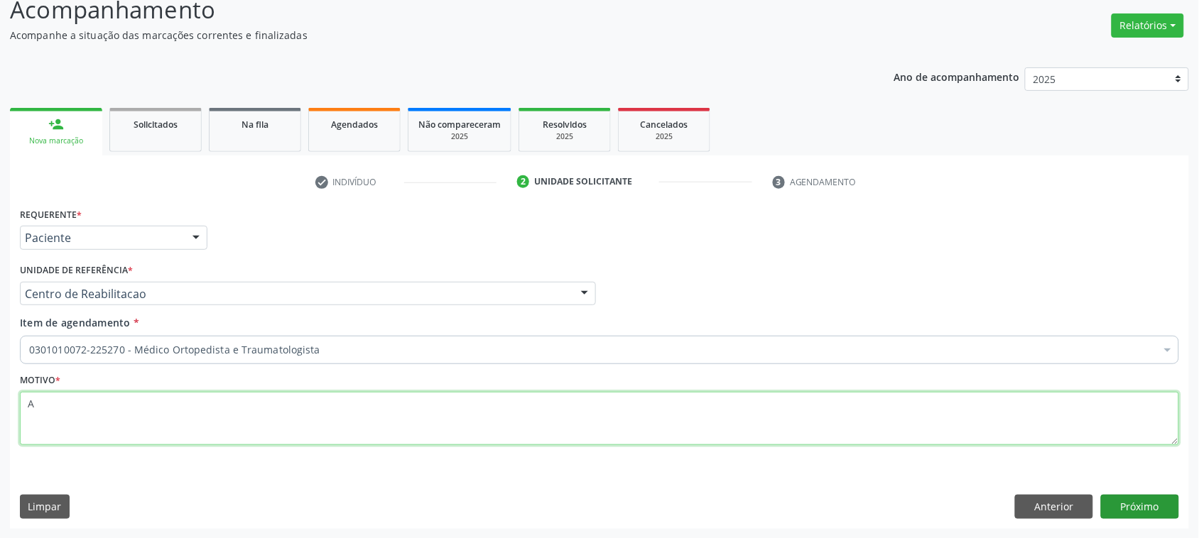
type textarea "A"
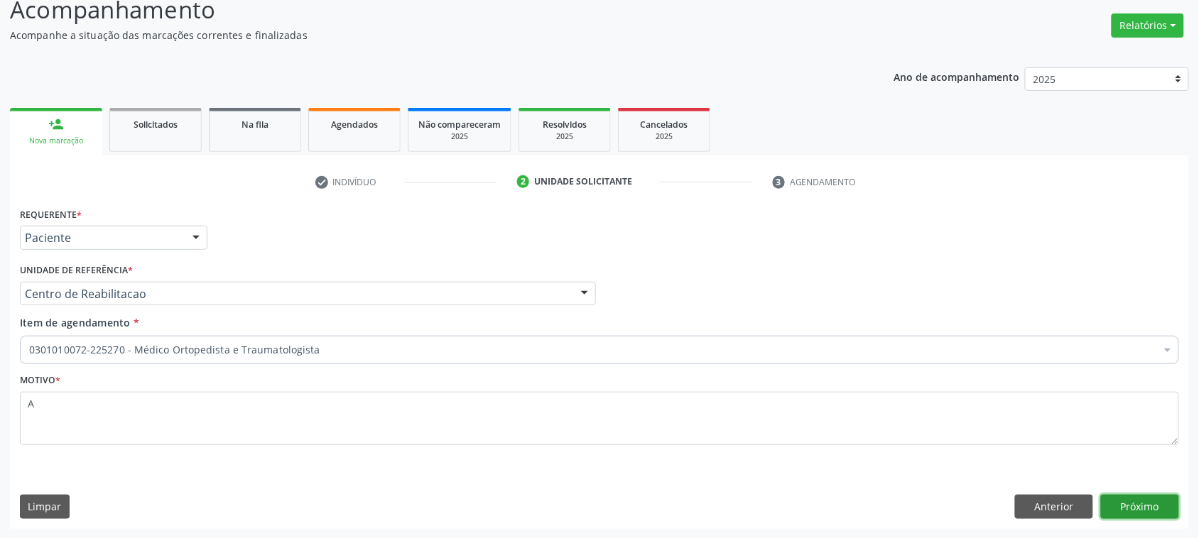
click at [1157, 515] on button "Próximo" at bounding box center [1140, 507] width 78 height 24
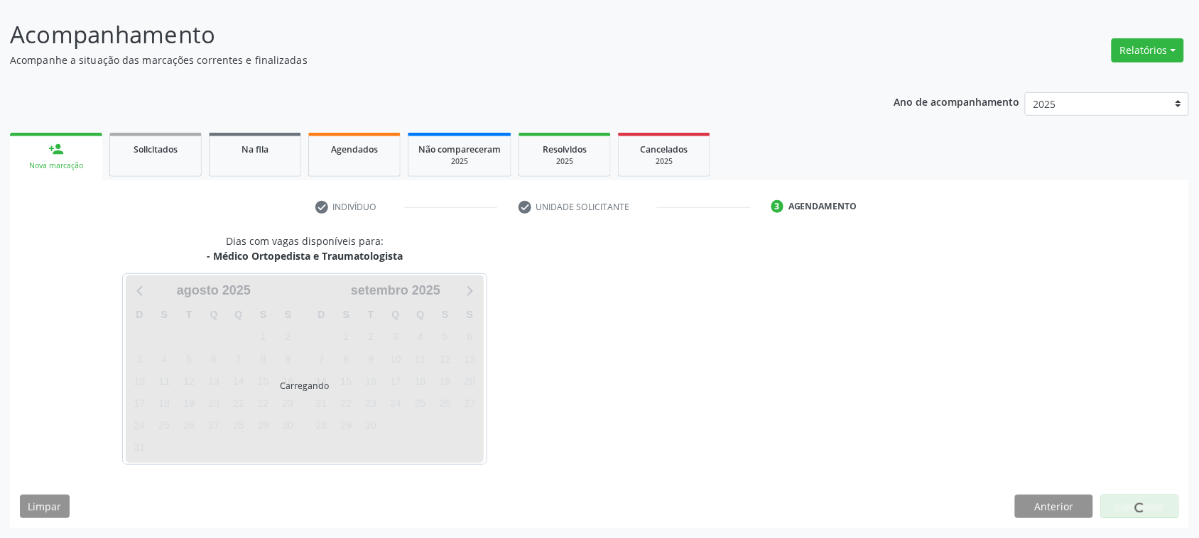
scroll to position [80, 0]
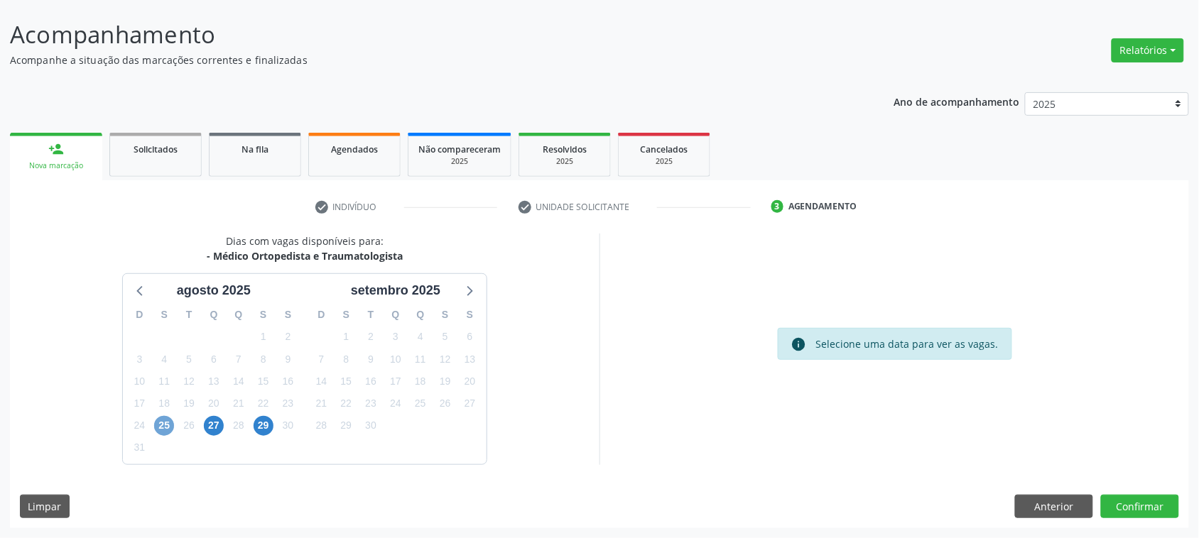
click at [157, 432] on span "25" at bounding box center [164, 426] width 20 height 20
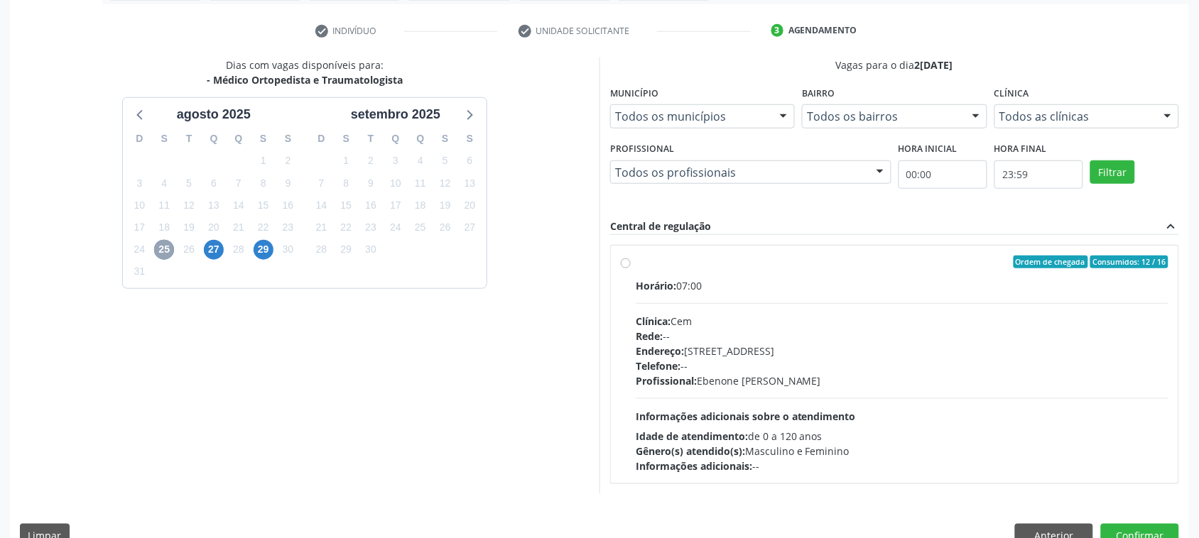
scroll to position [257, 0]
click at [729, 283] on div "Horário: 07:00" at bounding box center [902, 284] width 533 height 15
click at [631, 267] on input "Ordem de chegada Consumidos: 12 / 16 Horário: 07:00 Clínica: Cem Rede: -- Ender…" at bounding box center [626, 260] width 10 height 13
radio input "true"
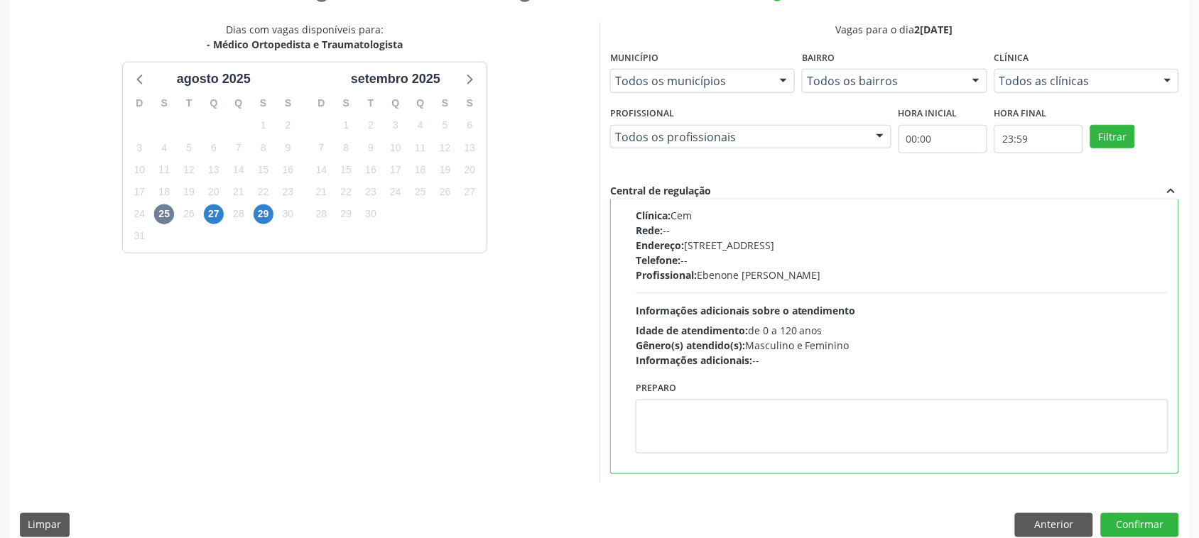
scroll to position [310, 0]
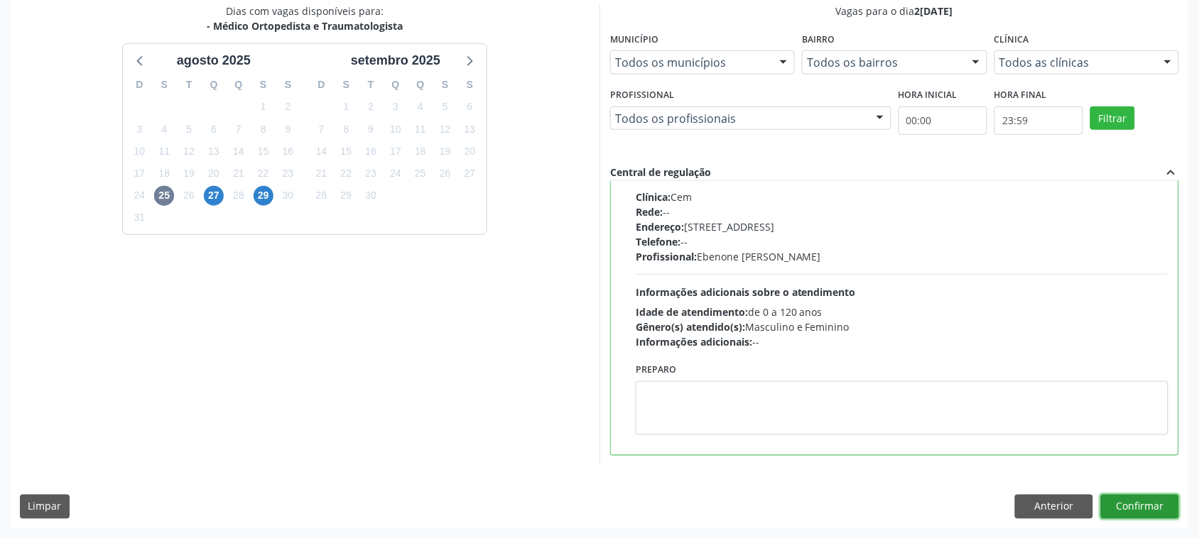
click at [1142, 511] on button "Confirmar" at bounding box center [1140, 507] width 78 height 24
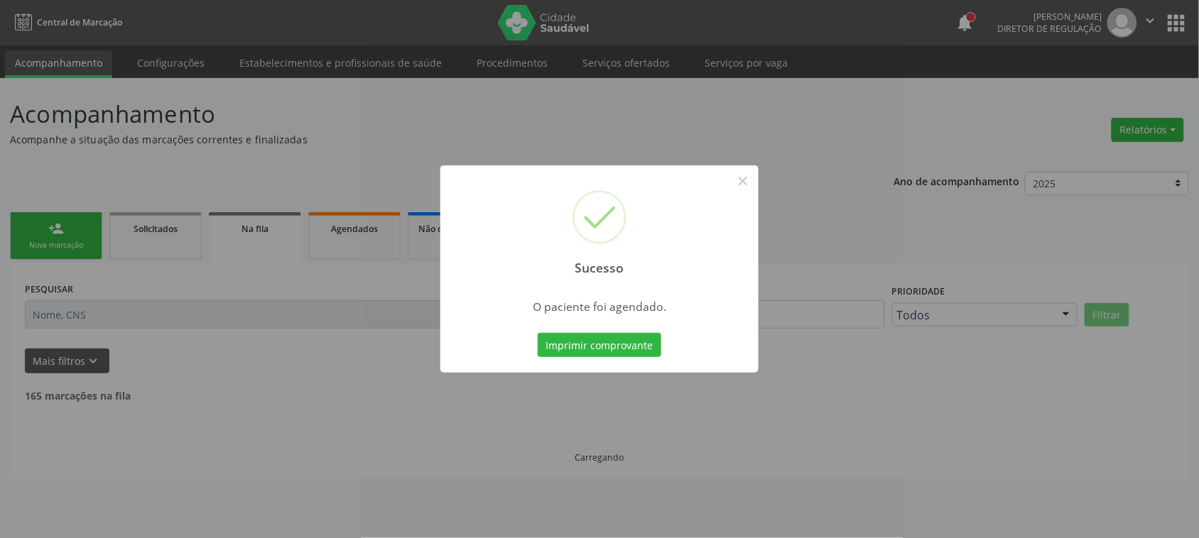
scroll to position [0, 0]
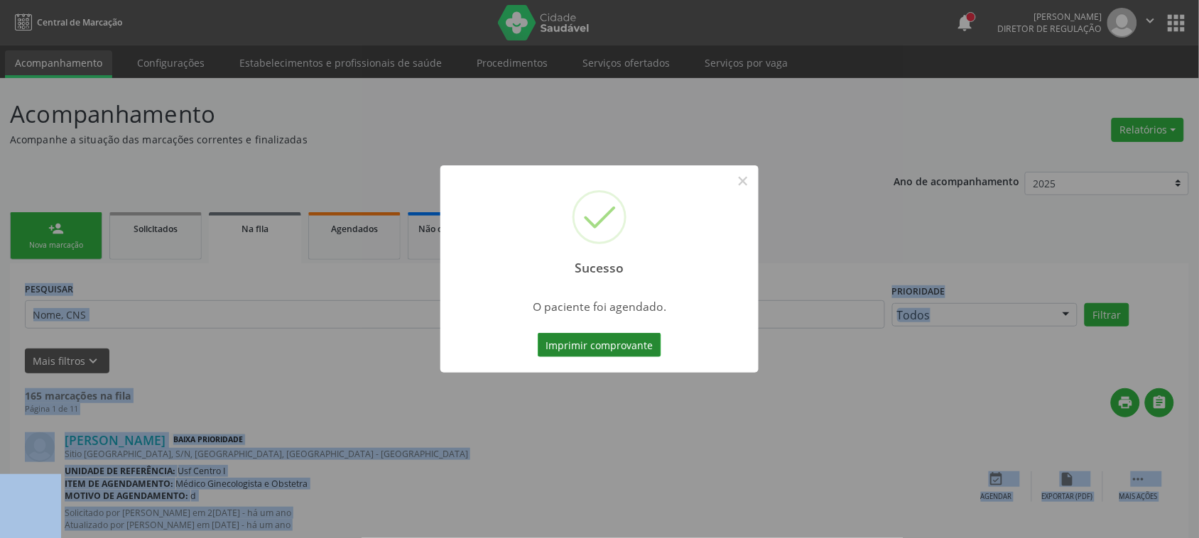
click at [590, 346] on button "Imprimir comprovante" at bounding box center [600, 345] width 124 height 24
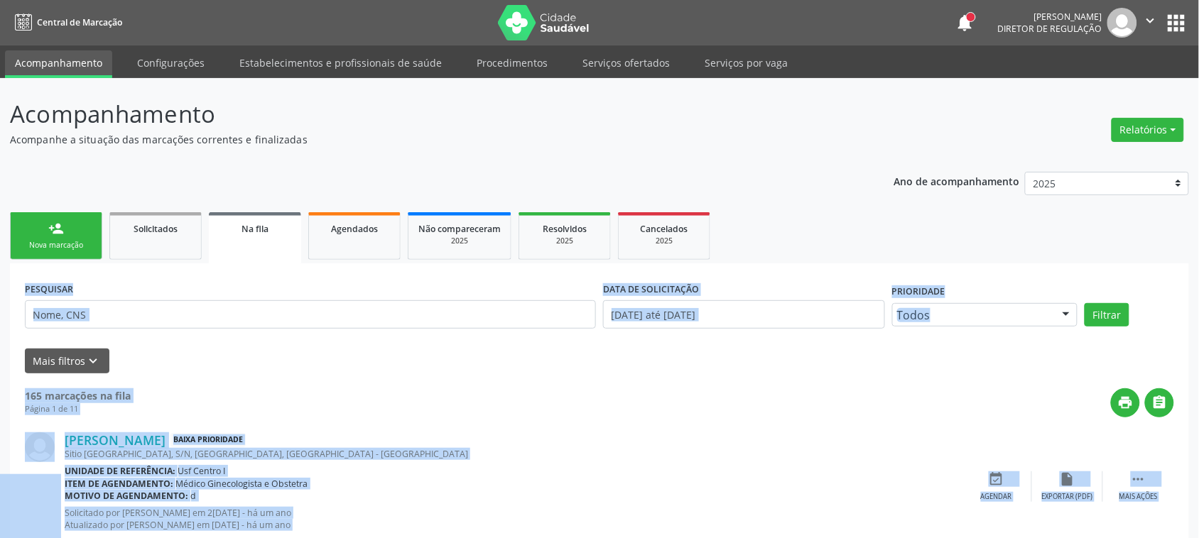
click at [75, 249] on div "Nova marcação" at bounding box center [56, 245] width 71 height 11
click at [90, 249] on div "Nova marcação" at bounding box center [56, 245] width 71 height 11
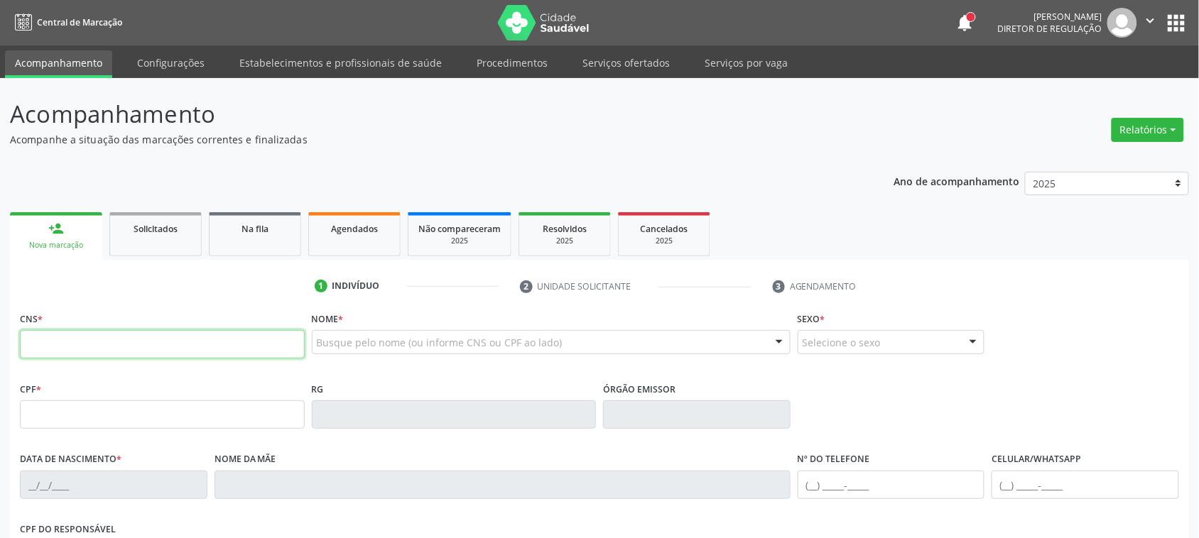
click at [86, 352] on input "text" at bounding box center [162, 344] width 285 height 28
drag, startPoint x: 226, startPoint y: 364, endPoint x: 226, endPoint y: 356, distance: 8.5
click at [226, 364] on fieldset "CNS *" at bounding box center [162, 338] width 285 height 60
click at [226, 352] on input "text" at bounding box center [162, 344] width 285 height 28
type input "206 1454 8246 0003"
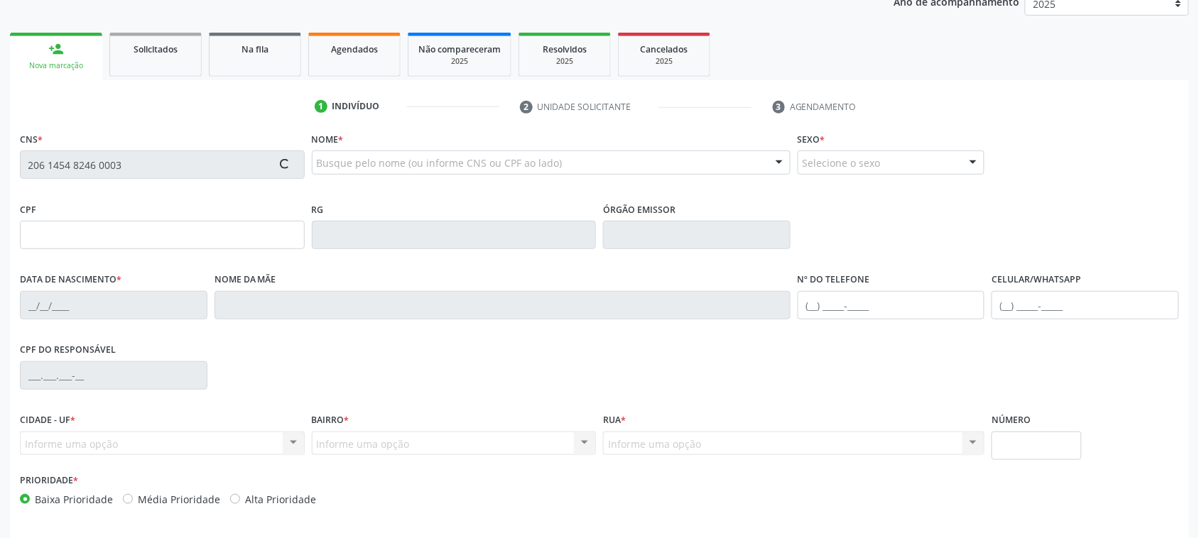
scroll to position [232, 0]
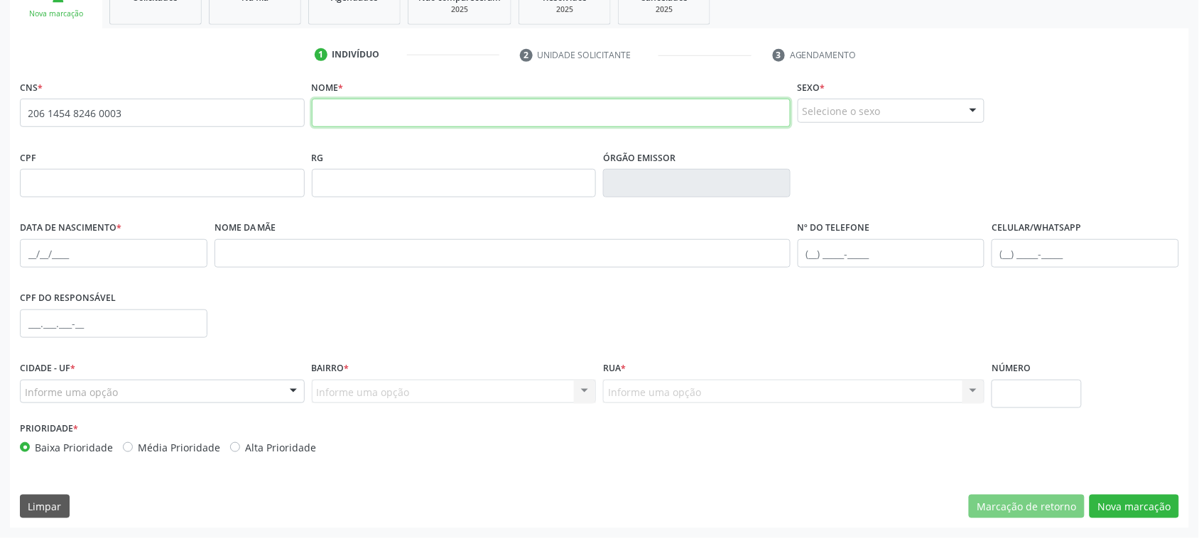
click at [382, 112] on input "text" at bounding box center [551, 113] width 479 height 28
type input "[PERSON_NAME]"
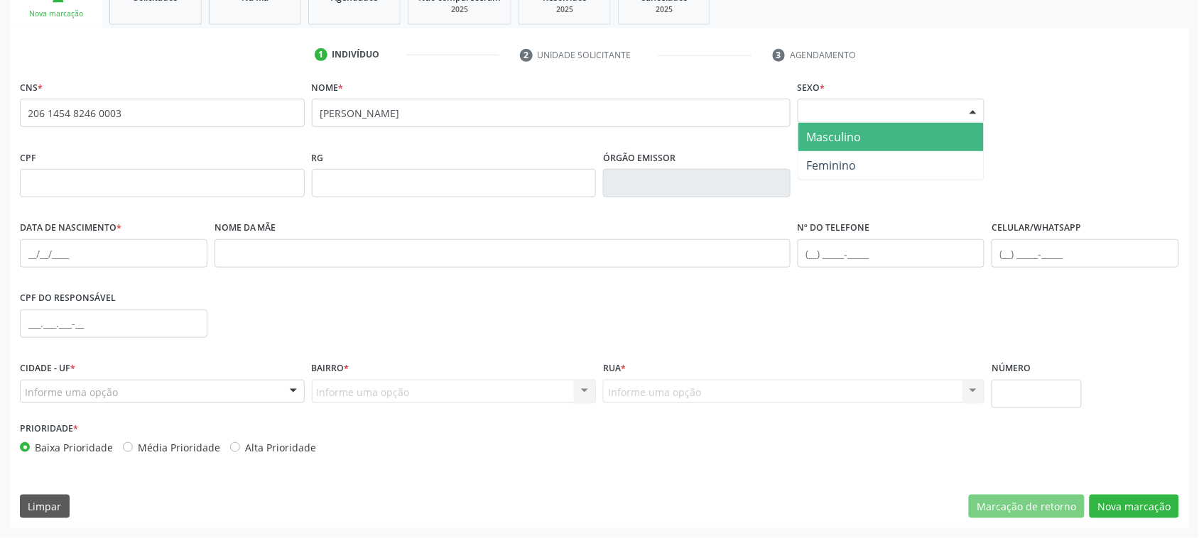
click at [896, 134] on span "Masculino" at bounding box center [892, 137] width 186 height 28
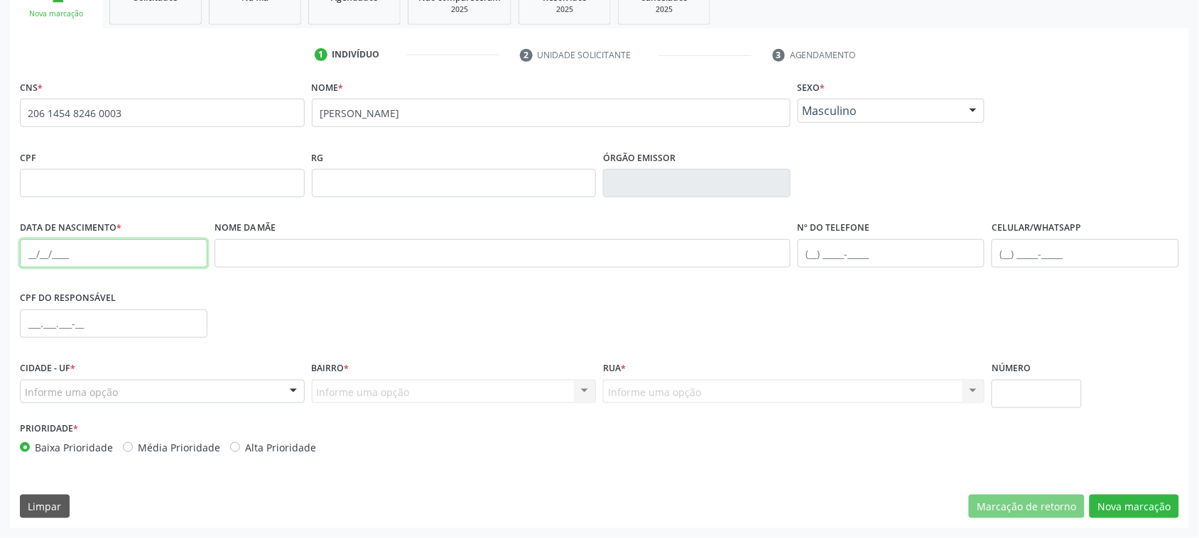
click at [33, 242] on input "text" at bounding box center [114, 253] width 188 height 28
type input "[DATE]"
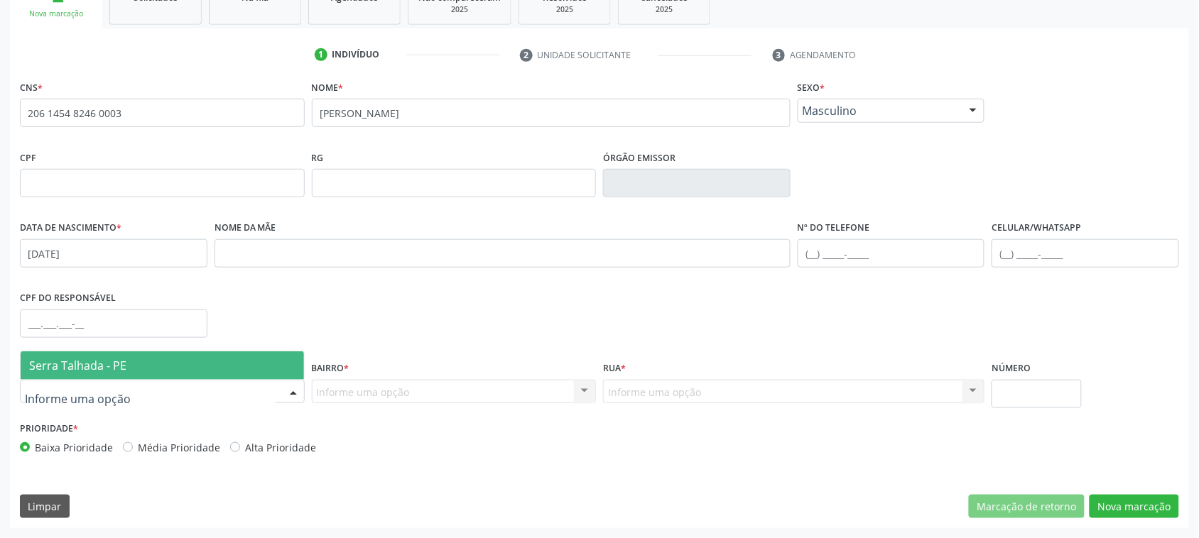
click at [174, 396] on div at bounding box center [162, 392] width 285 height 24
click at [158, 353] on span "Serra Talhada - PE" at bounding box center [162, 366] width 283 height 28
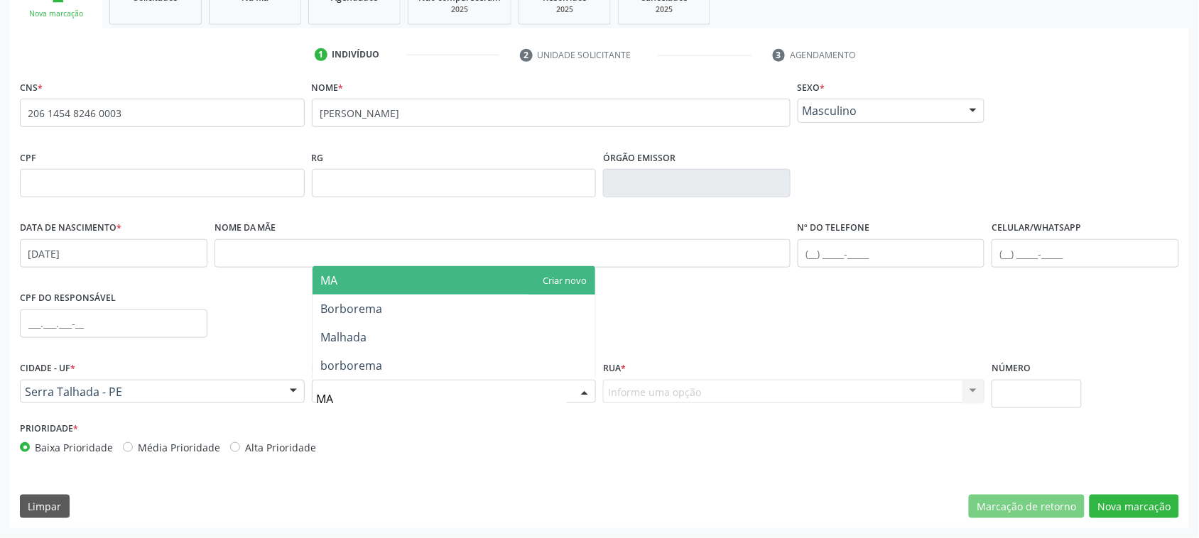
type input "MAL"
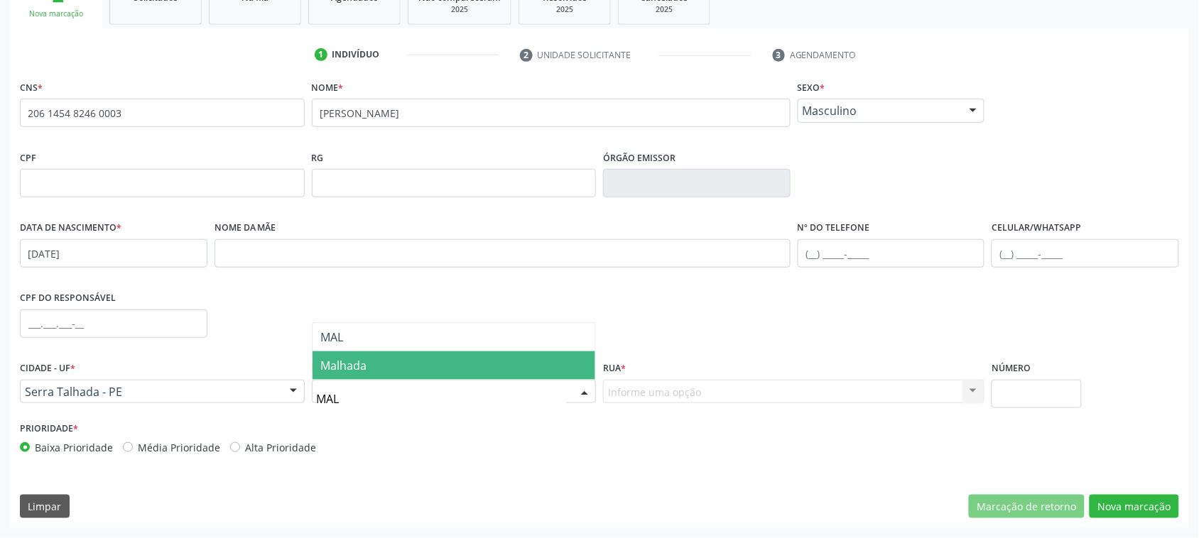
click at [478, 353] on span "Malhada" at bounding box center [454, 366] width 283 height 28
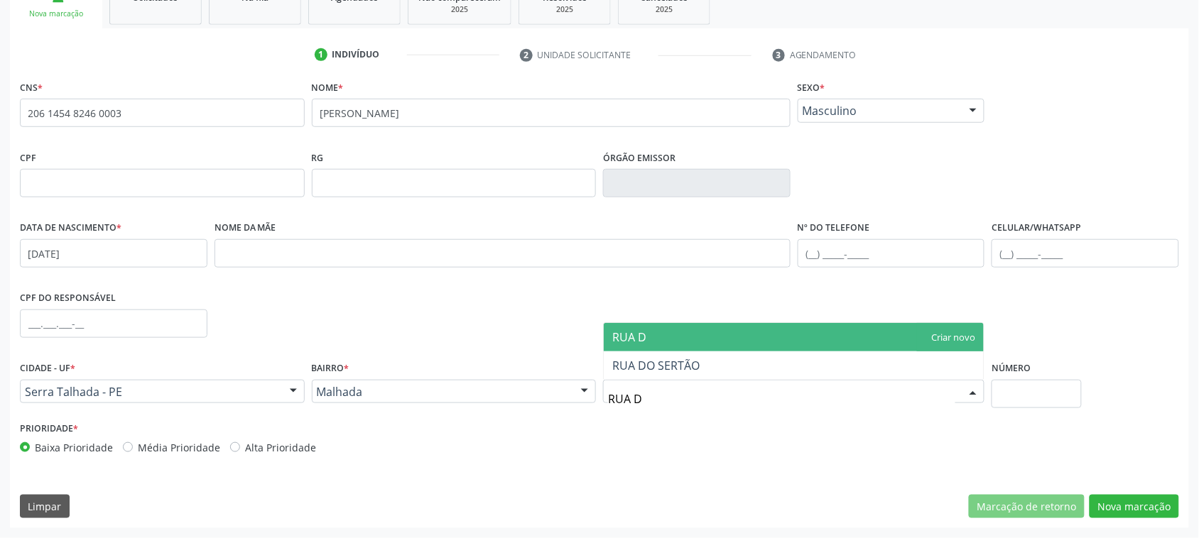
type input "RUA DO"
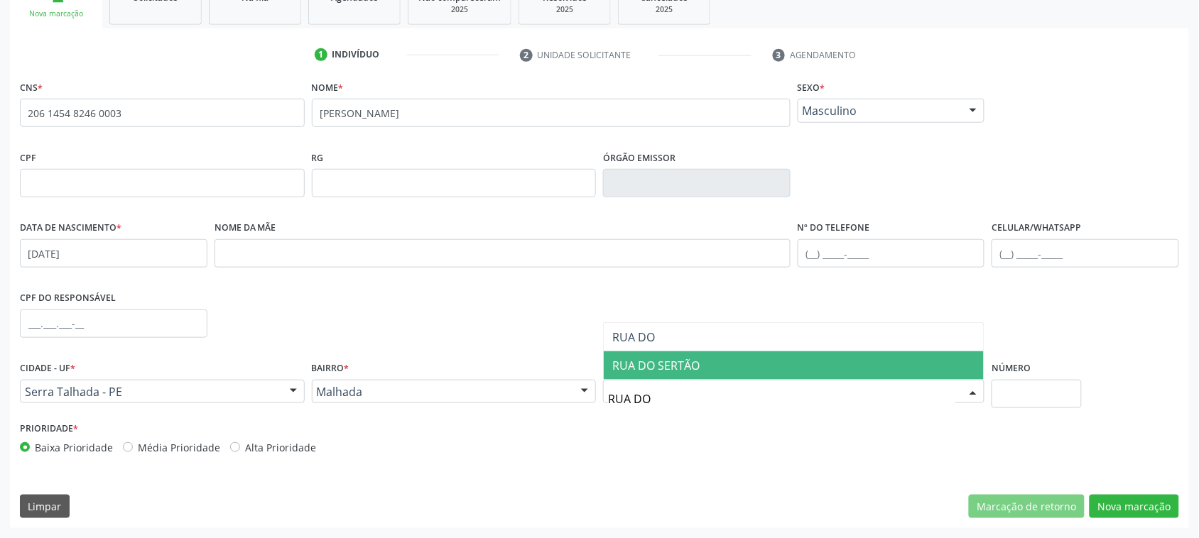
click at [671, 370] on span "RUA DO SERTÃO" at bounding box center [655, 366] width 87 height 16
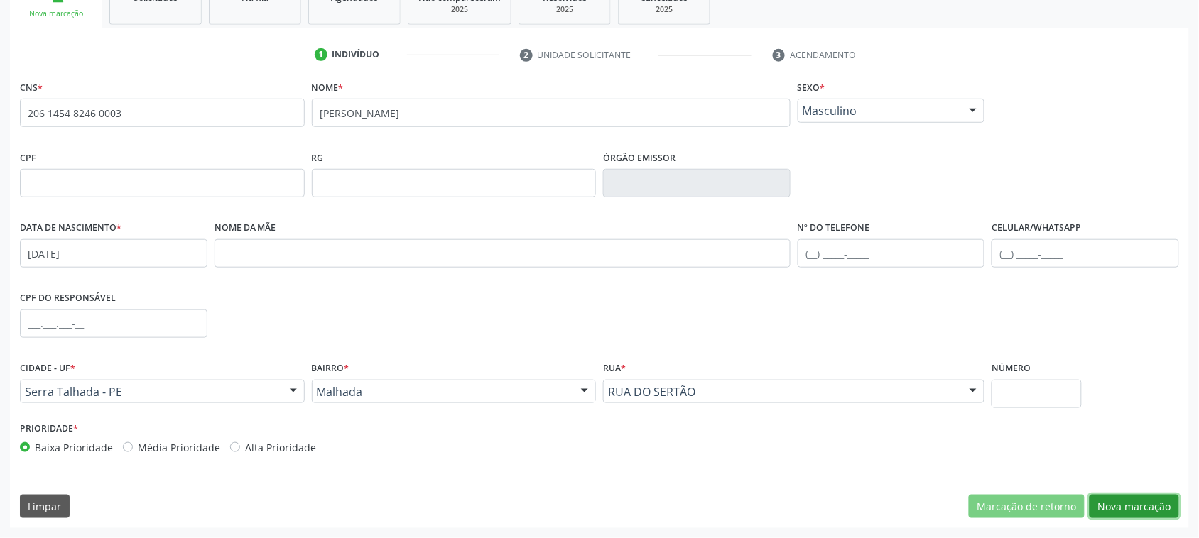
click at [1151, 502] on button "Nova marcação" at bounding box center [1135, 507] width 90 height 24
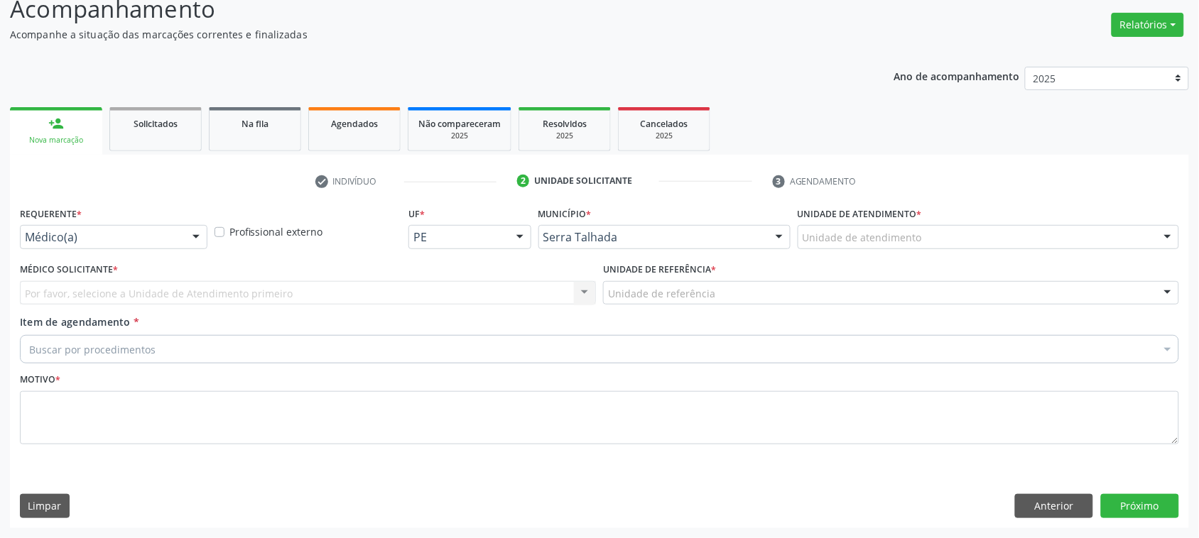
scroll to position [104, 0]
click at [129, 228] on div "Médico(a)" at bounding box center [114, 238] width 188 height 24
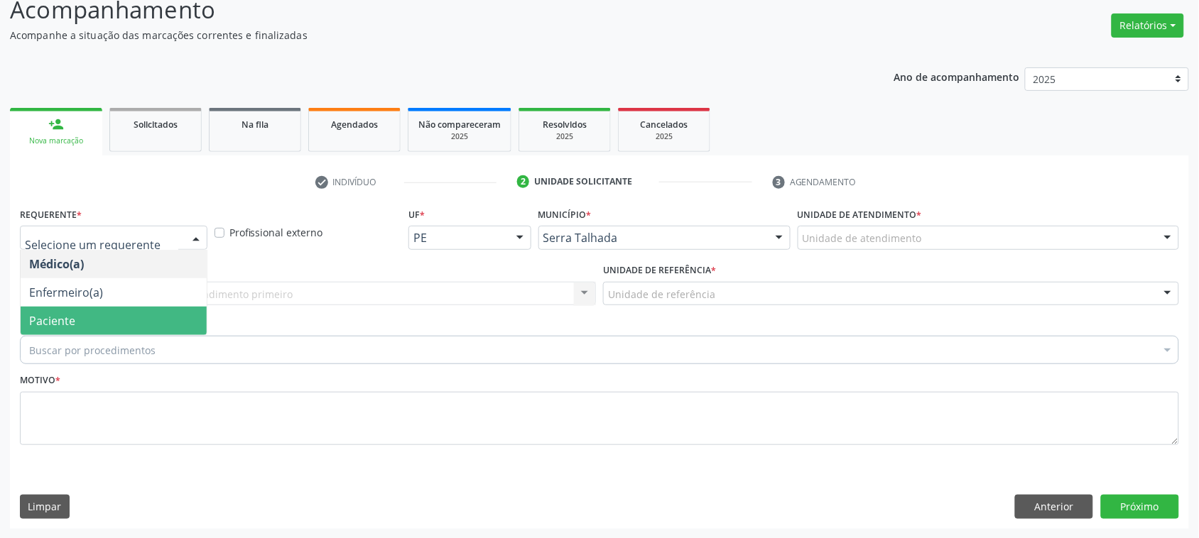
click at [100, 313] on span "Paciente" at bounding box center [114, 321] width 186 height 28
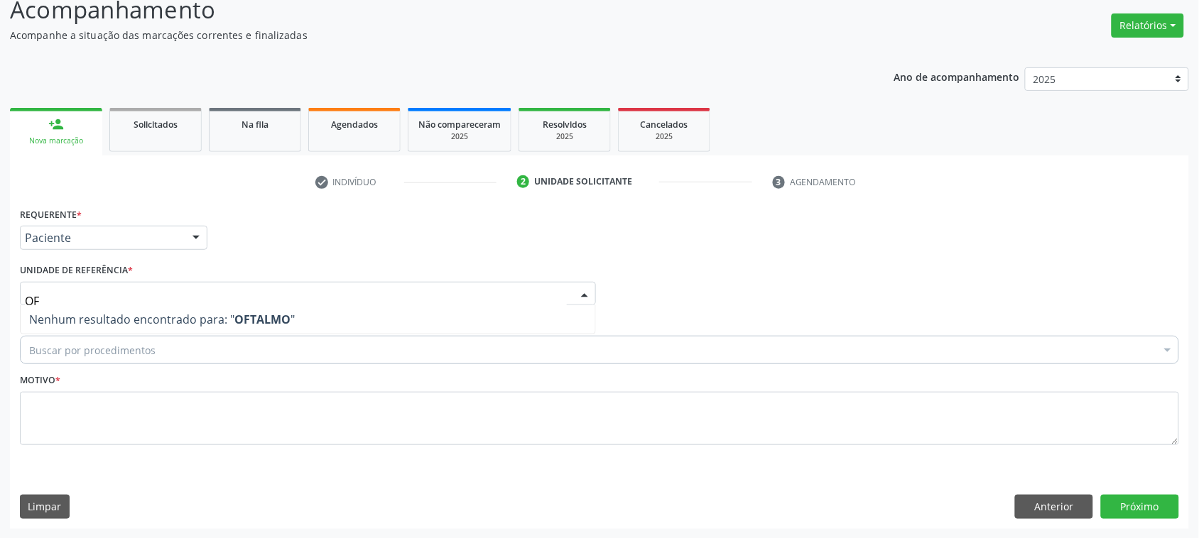
type input "O"
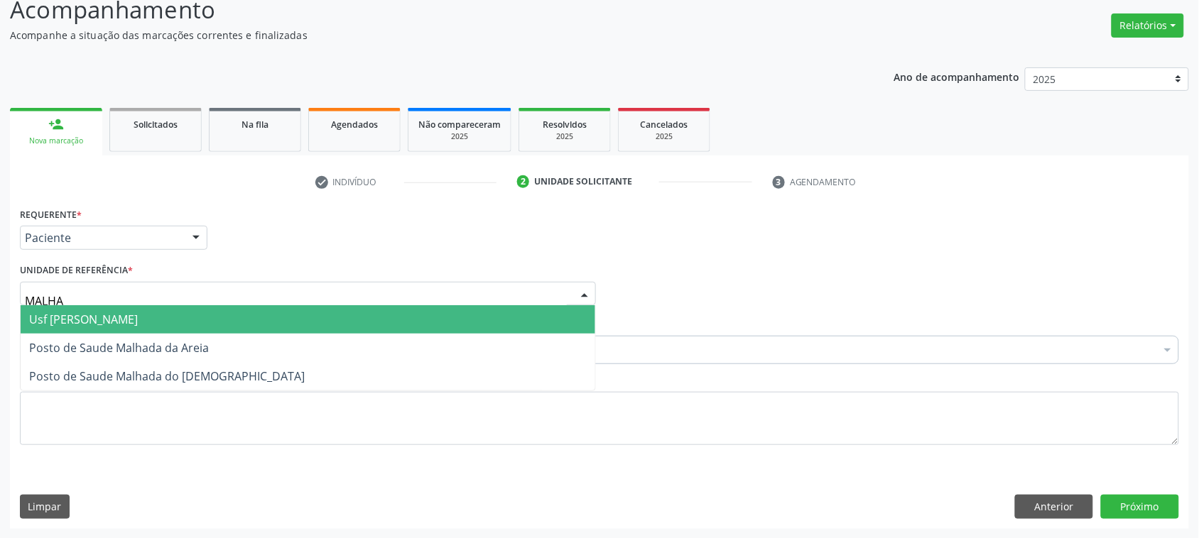
type input "MALHAD"
click at [34, 313] on span "Usf [PERSON_NAME]" at bounding box center [83, 320] width 109 height 16
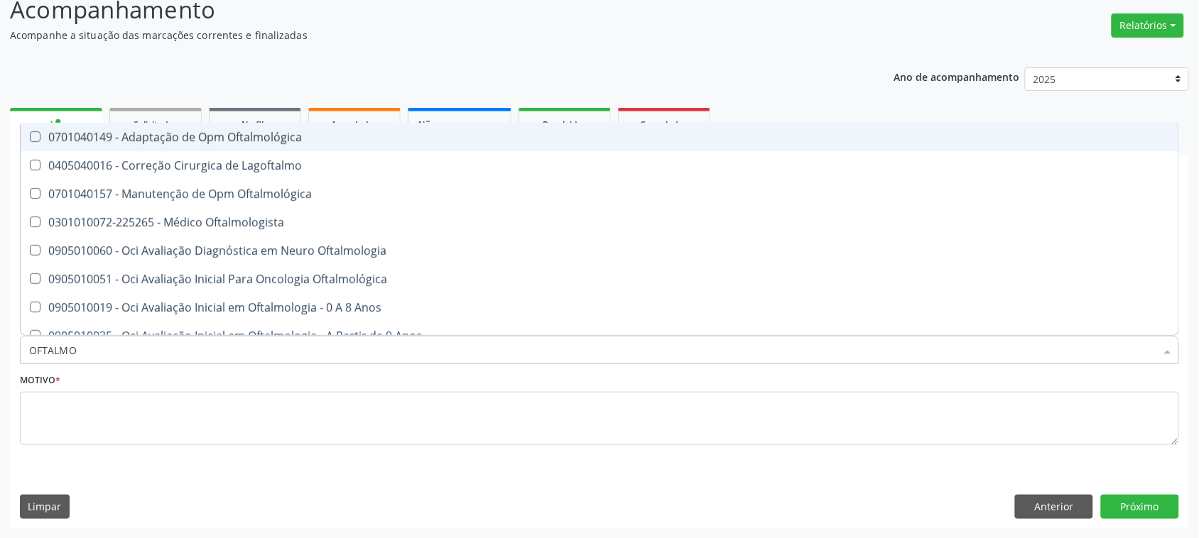
type input "OFTALMOL"
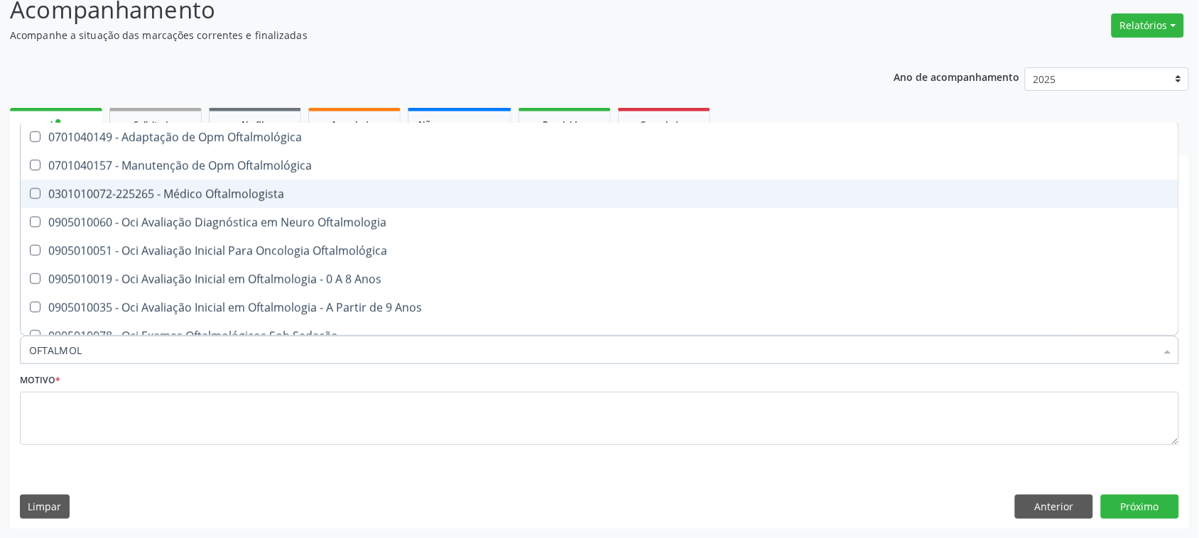
click at [232, 197] on div "0301010072-225265 - Médico Oftalmologista" at bounding box center [599, 193] width 1141 height 11
checkbox Oftalmologista "true"
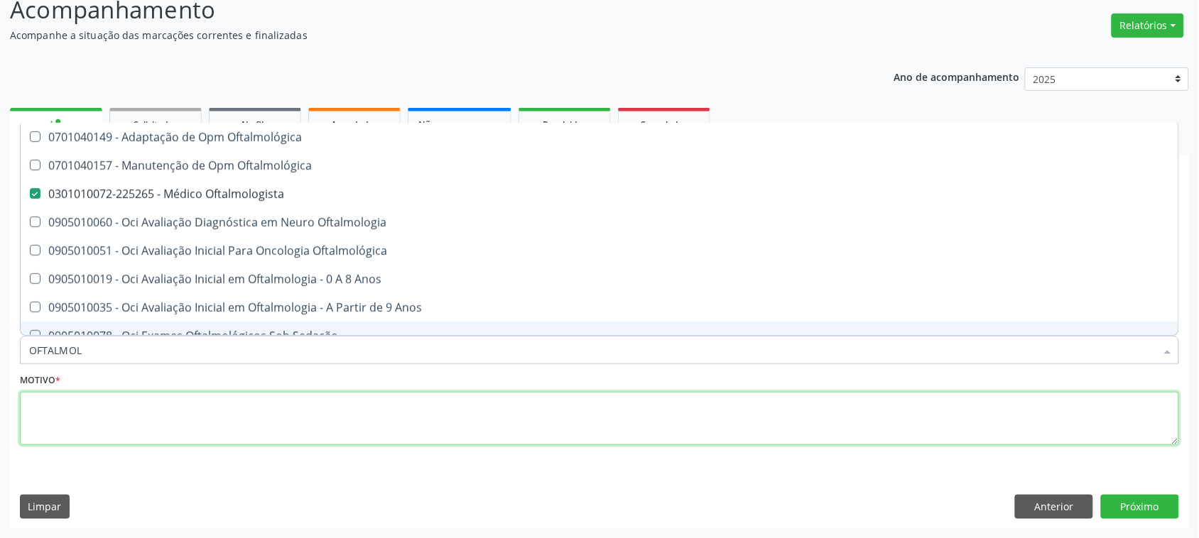
click at [178, 431] on textarea at bounding box center [599, 419] width 1159 height 54
checkbox Oftalmológica "true"
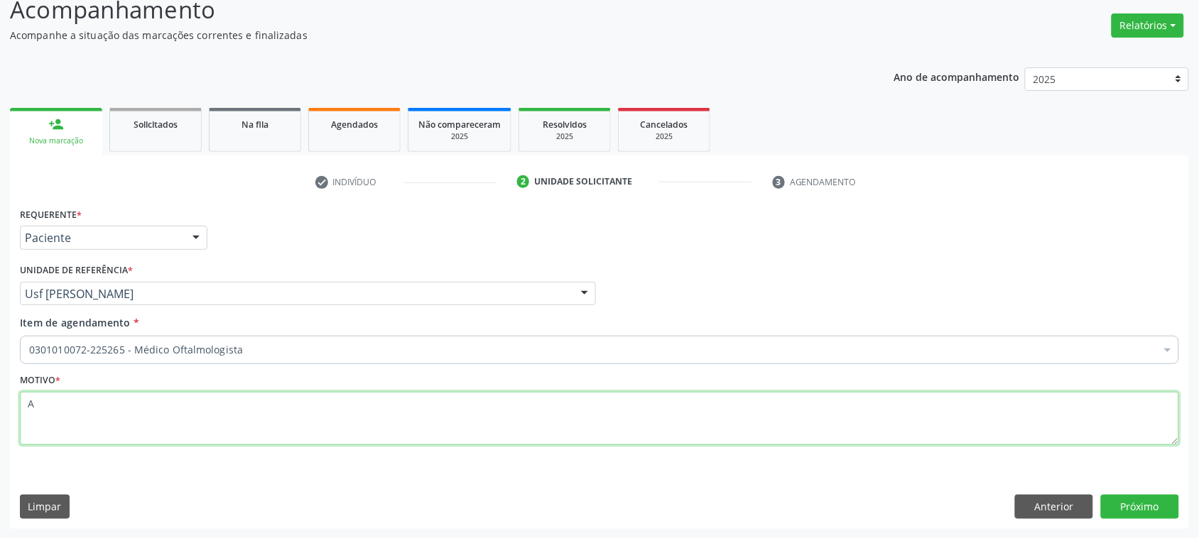
type textarea "A"
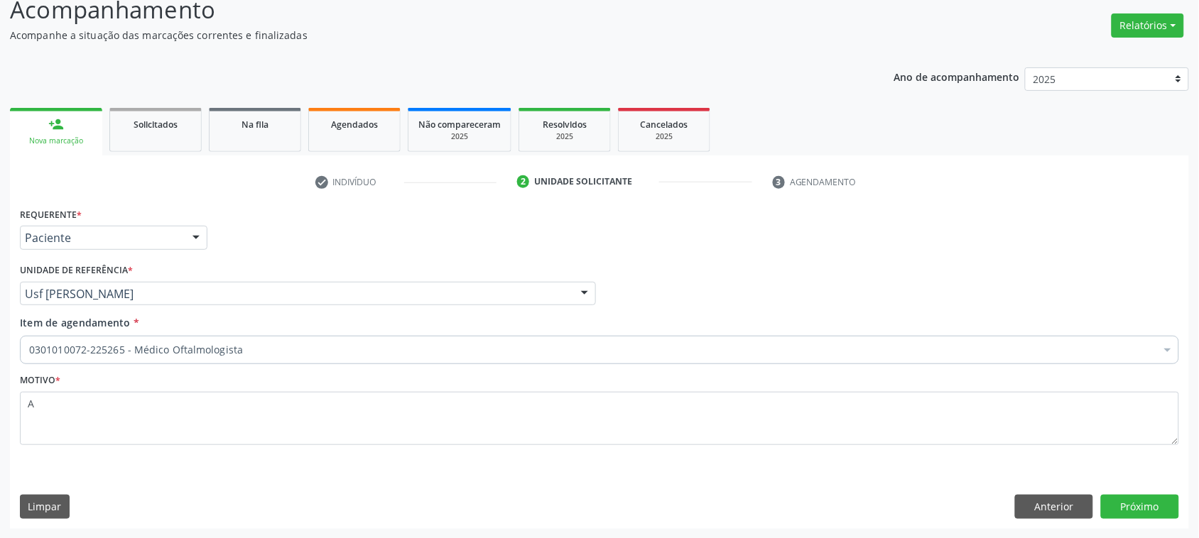
click at [1160, 494] on div "Requerente * Paciente Médico(a) Enfermeiro(a) Paciente Nenhum resultado encontr…" at bounding box center [599, 366] width 1179 height 325
click at [1160, 505] on button "Próximo" at bounding box center [1140, 507] width 78 height 24
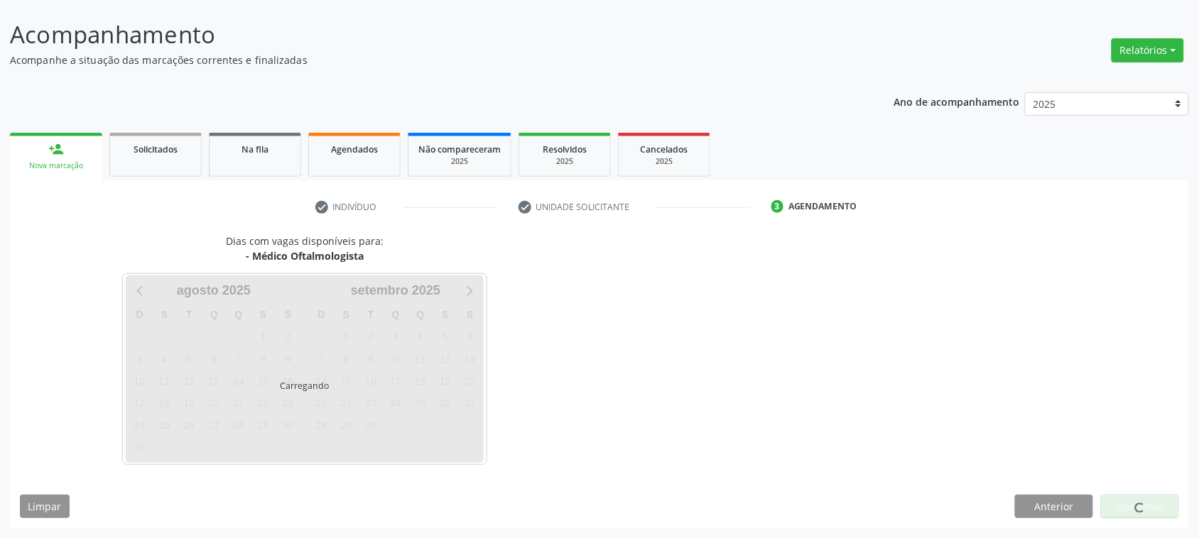
scroll to position [80, 0]
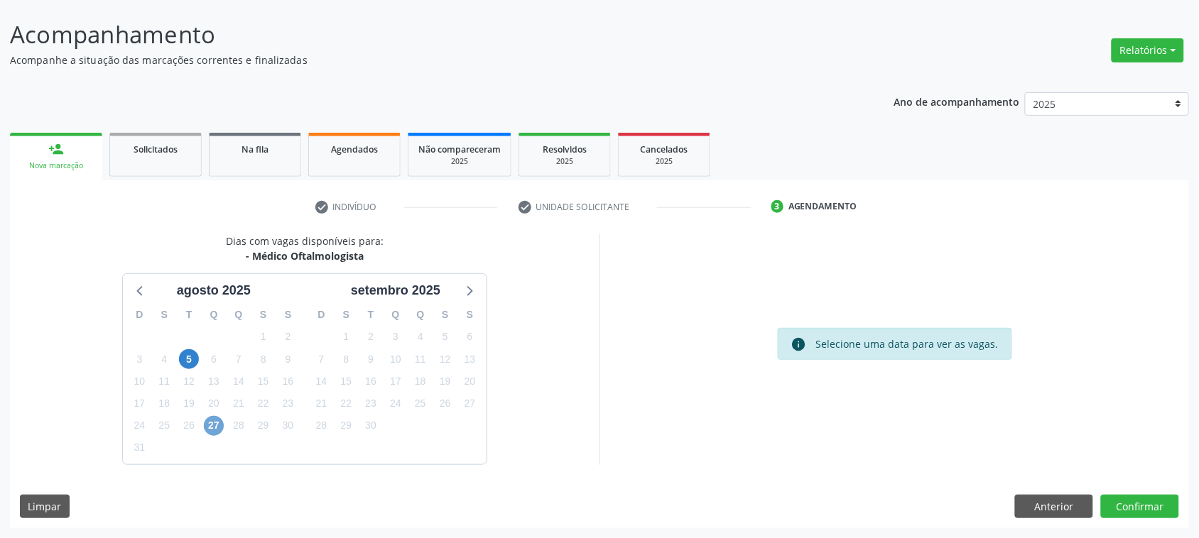
click at [213, 428] on span "27" at bounding box center [214, 426] width 20 height 20
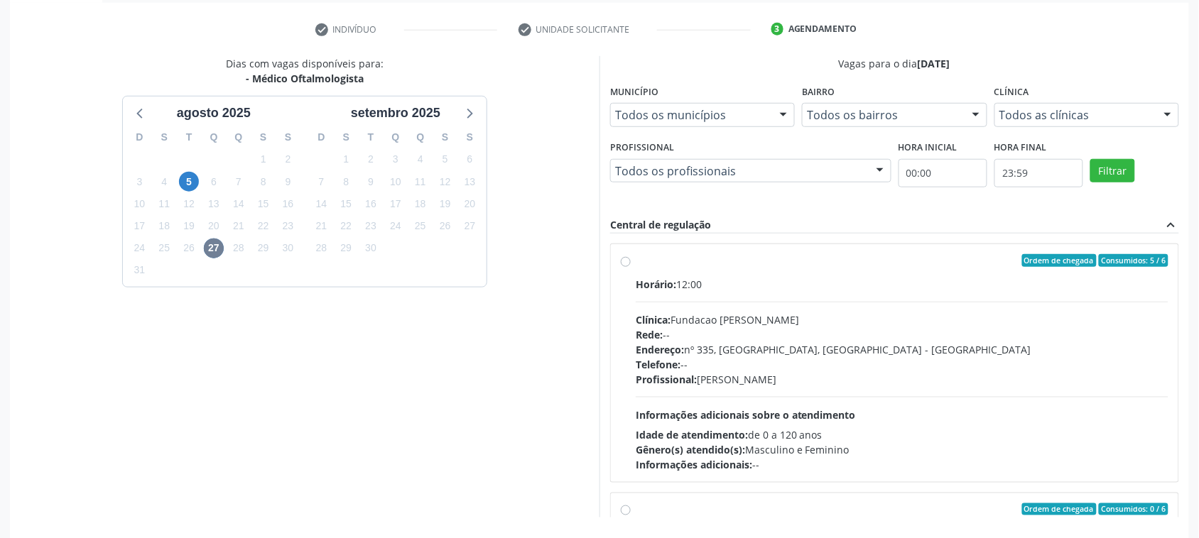
click at [775, 317] on div "Clínica: Fundacao [PERSON_NAME]" at bounding box center [902, 320] width 533 height 15
click at [631, 267] on input "Ordem de chegada Consumidos: 5 / 6 Horário: 12:00 Clínica: Fundacao [PERSON_NAM…" at bounding box center [626, 260] width 10 height 13
radio input "true"
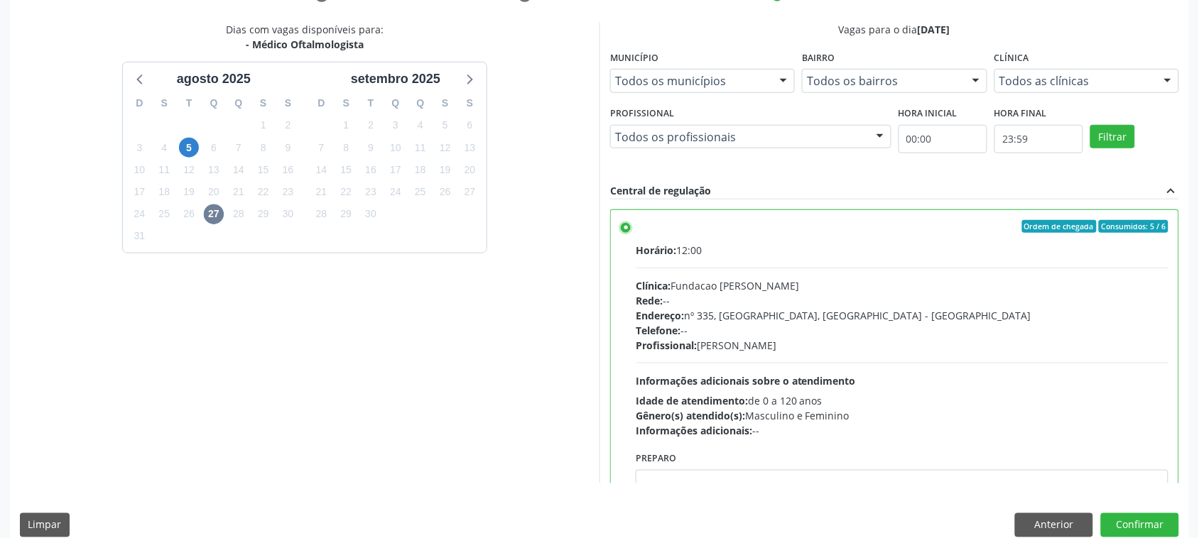
scroll to position [310, 0]
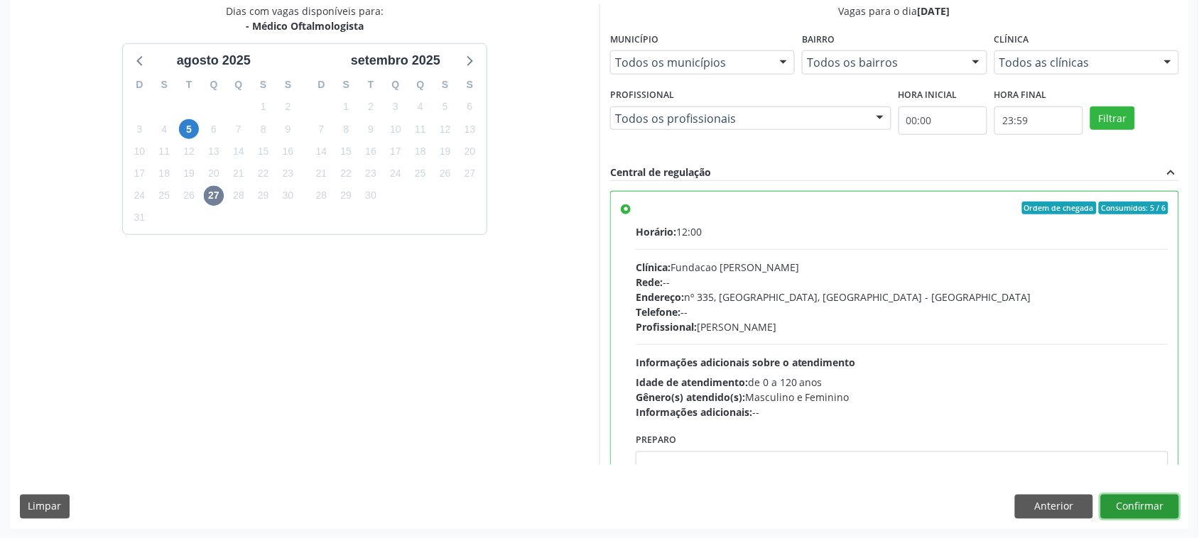
click at [1157, 495] on button "Confirmar" at bounding box center [1140, 507] width 78 height 24
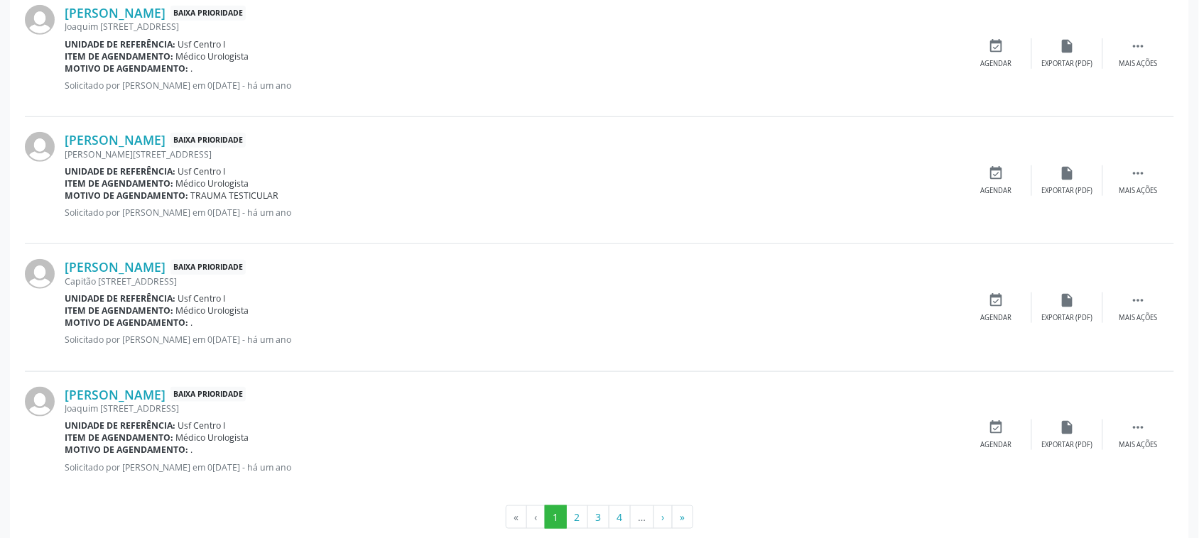
scroll to position [0, 0]
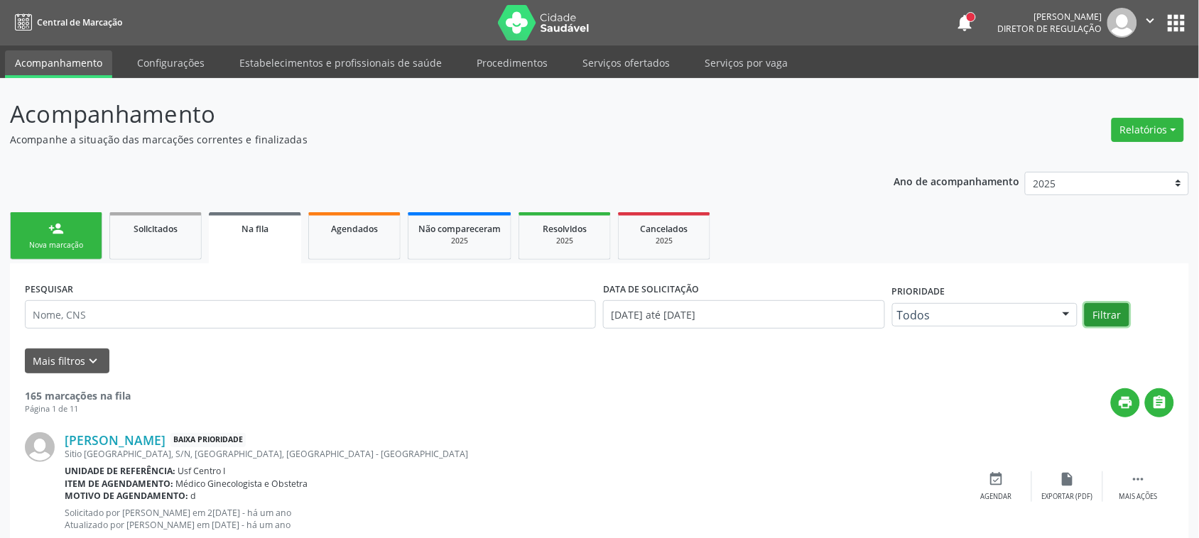
select select "7"
click at [381, 253] on link "Agendados" at bounding box center [354, 236] width 92 height 48
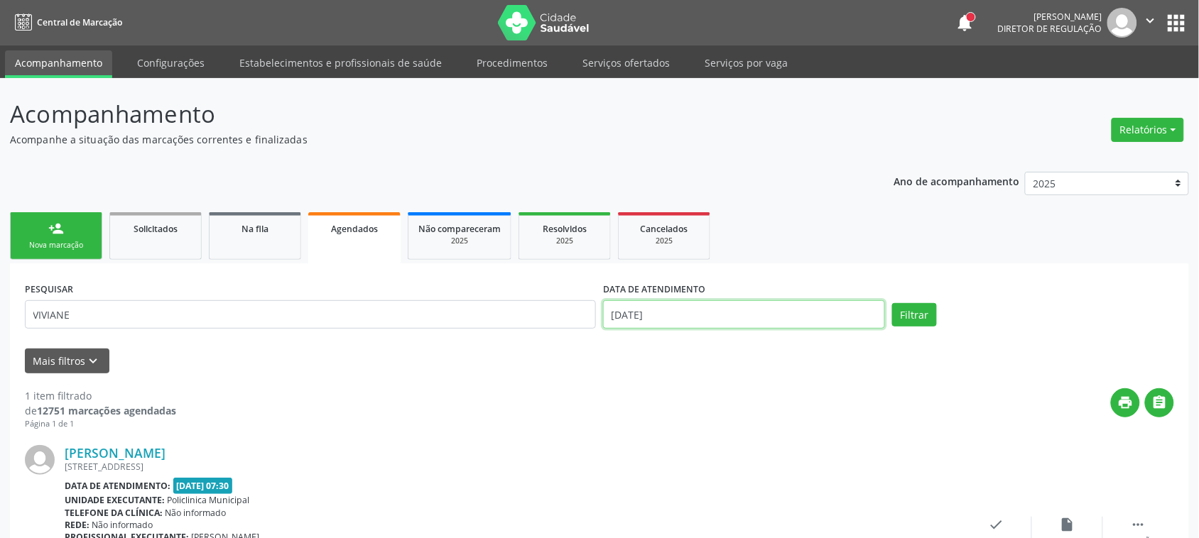
click at [681, 310] on input "[DATE]" at bounding box center [744, 315] width 282 height 28
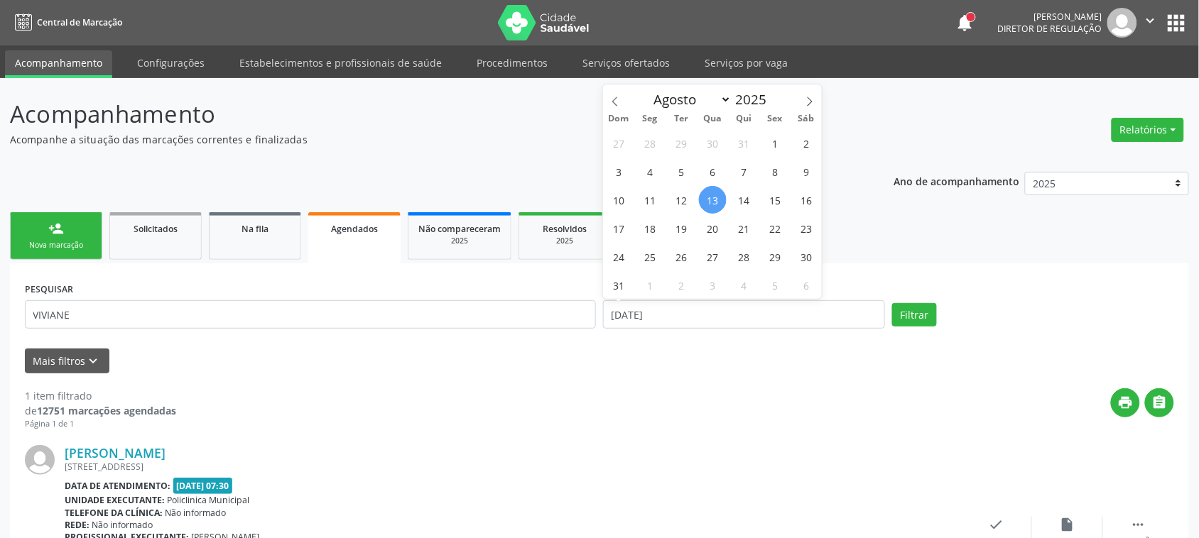
click at [713, 200] on span "13" at bounding box center [713, 200] width 28 height 28
type input "[DATE]"
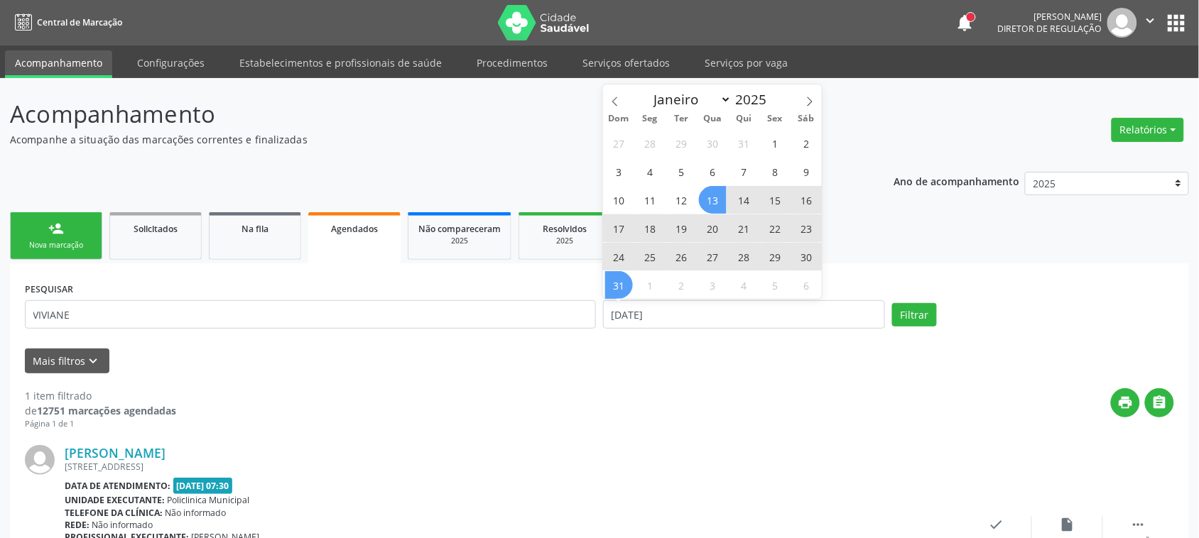
click at [627, 284] on span "31" at bounding box center [619, 285] width 28 height 28
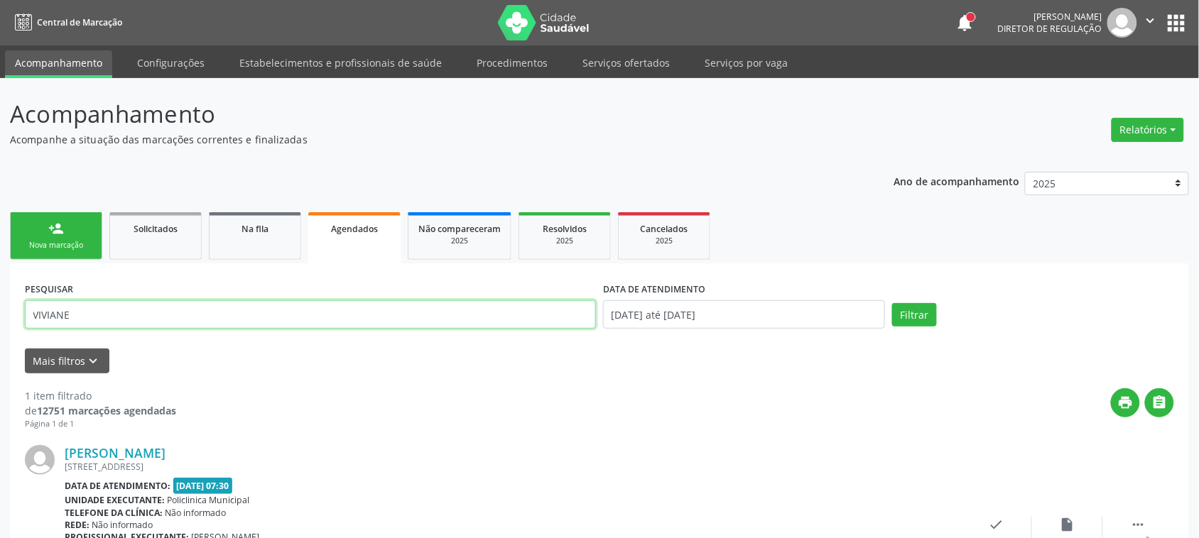
click at [339, 310] on input "VIVIANE" at bounding box center [310, 315] width 571 height 28
type input "[PERSON_NAME]"
click at [897, 315] on button "Filtrar" at bounding box center [914, 315] width 45 height 24
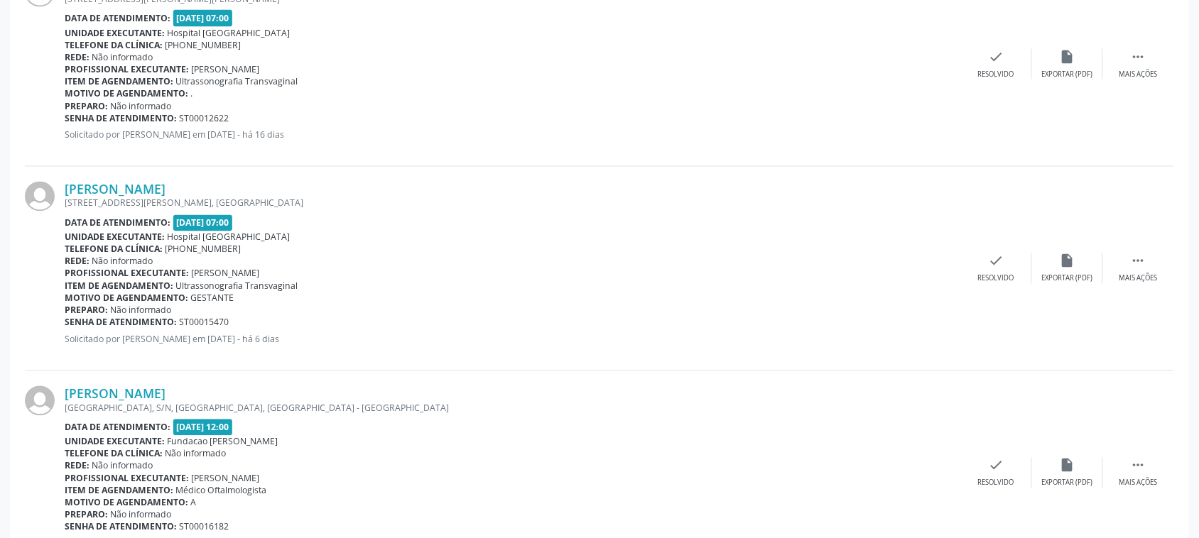
scroll to position [735, 0]
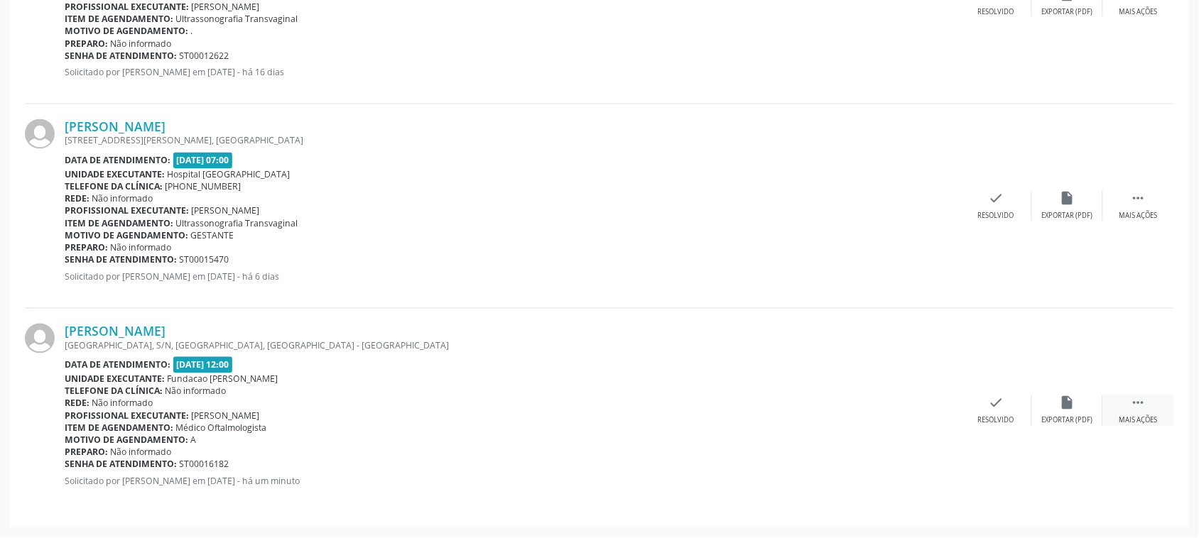
click at [1130, 399] on div " Mais ações" at bounding box center [1138, 411] width 71 height 31
click at [882, 412] on div "print Imprimir" at bounding box center [854, 411] width 71 height 31
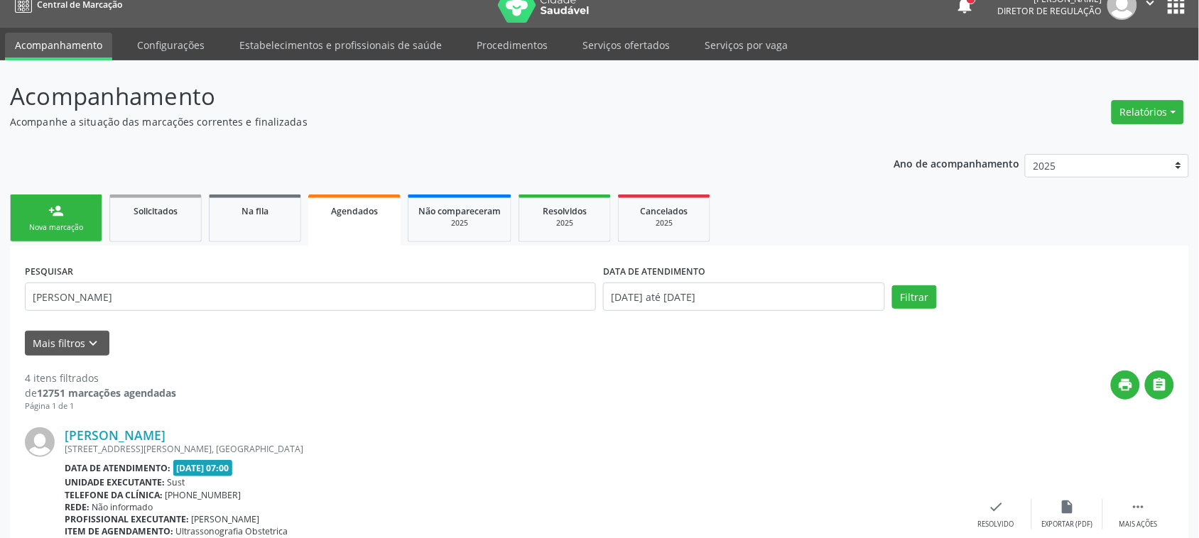
scroll to position [0, 0]
